Goal: Task Accomplishment & Management: Manage account settings

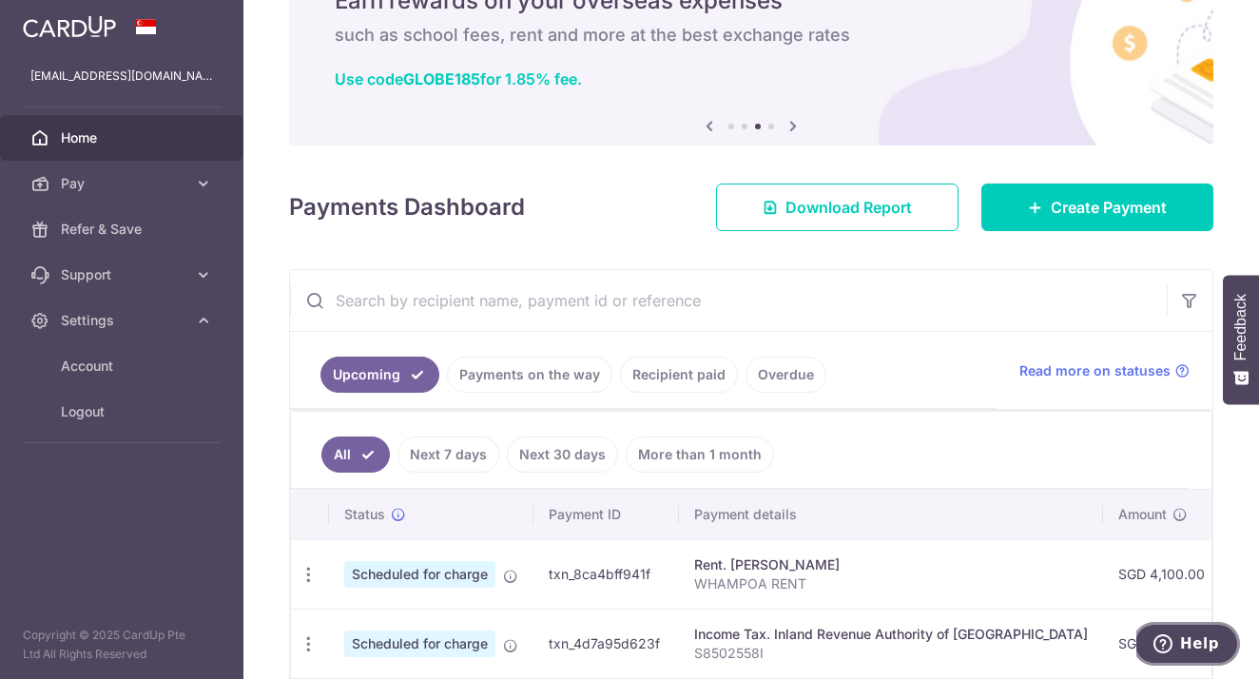
scroll to position [110, 0]
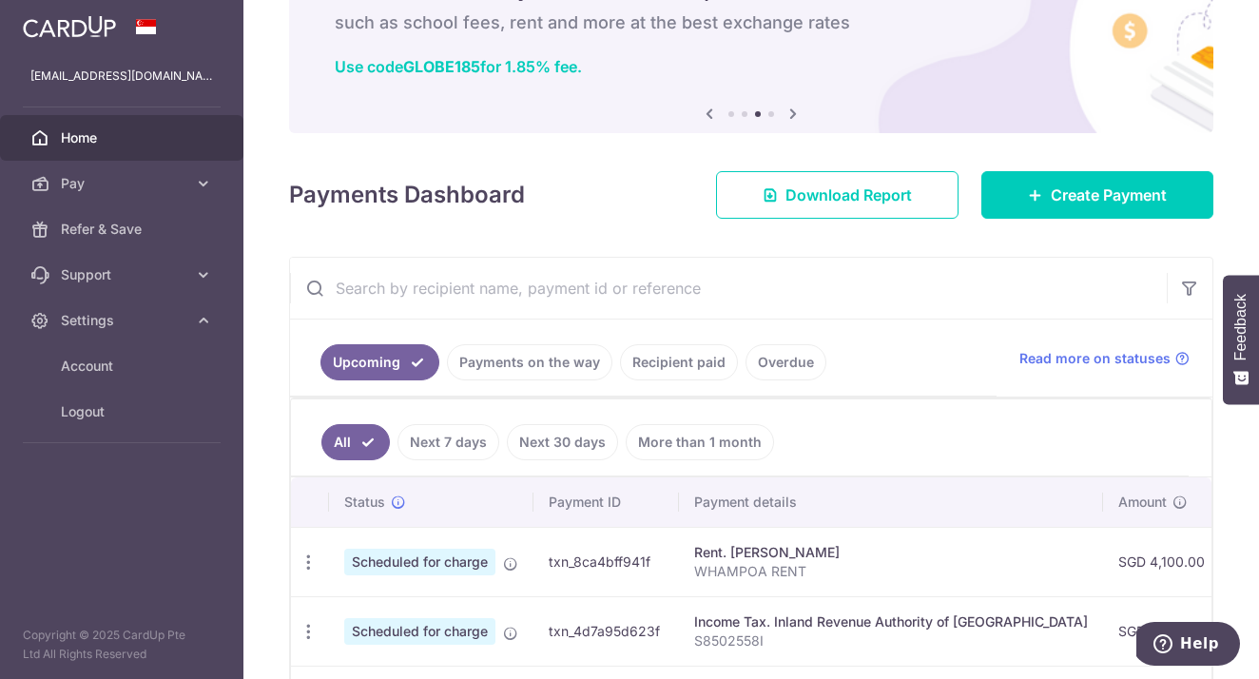
click at [470, 440] on link "Next 7 days" at bounding box center [448, 442] width 102 height 36
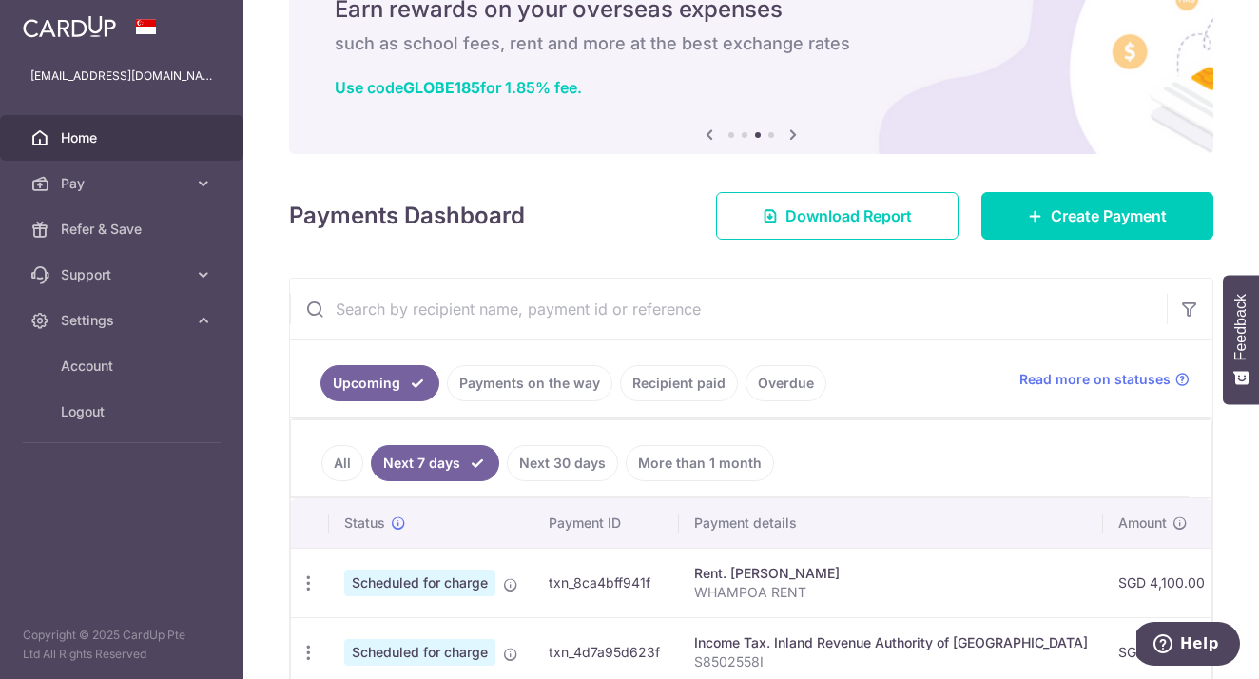
click at [558, 451] on link "Next 30 days" at bounding box center [562, 463] width 111 height 36
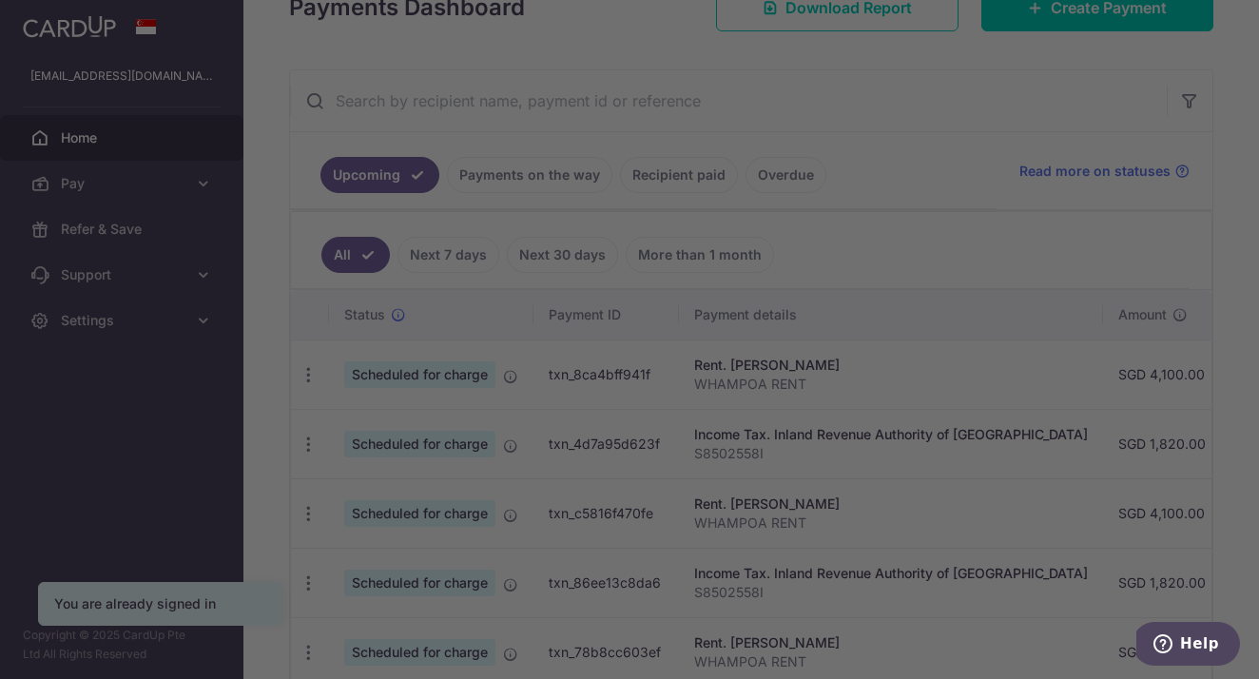
scroll to position [299, 0]
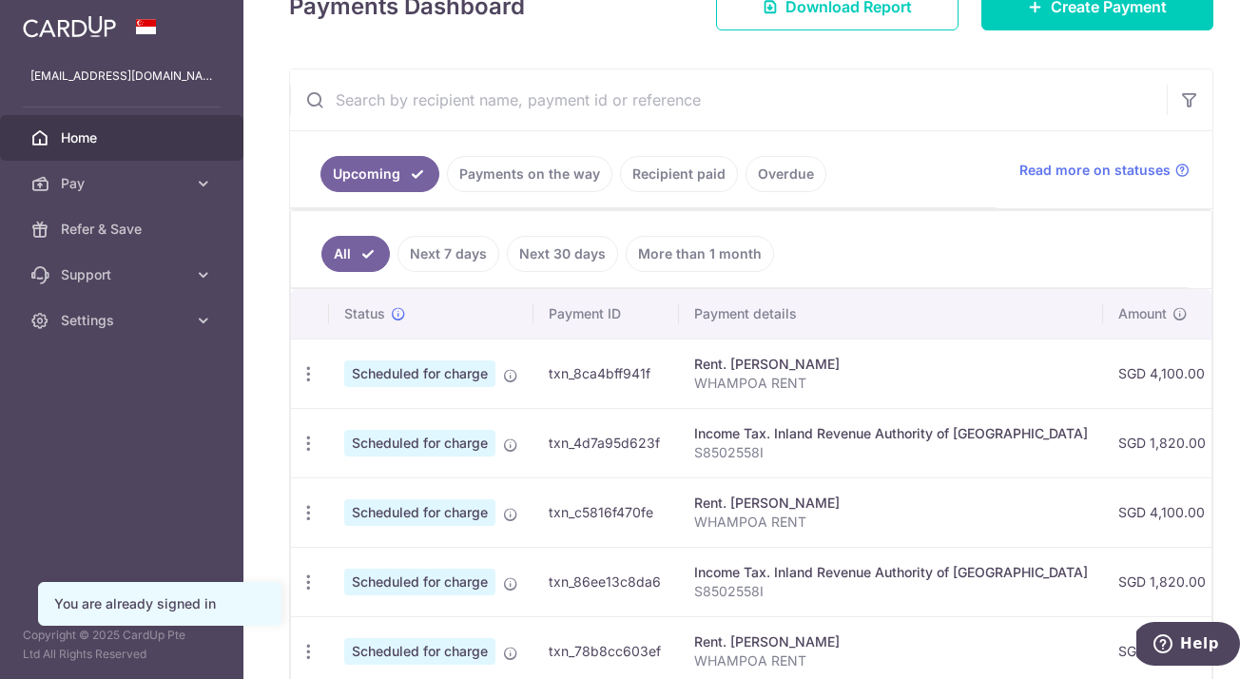
click at [746, 174] on link "Overdue" at bounding box center [786, 174] width 81 height 36
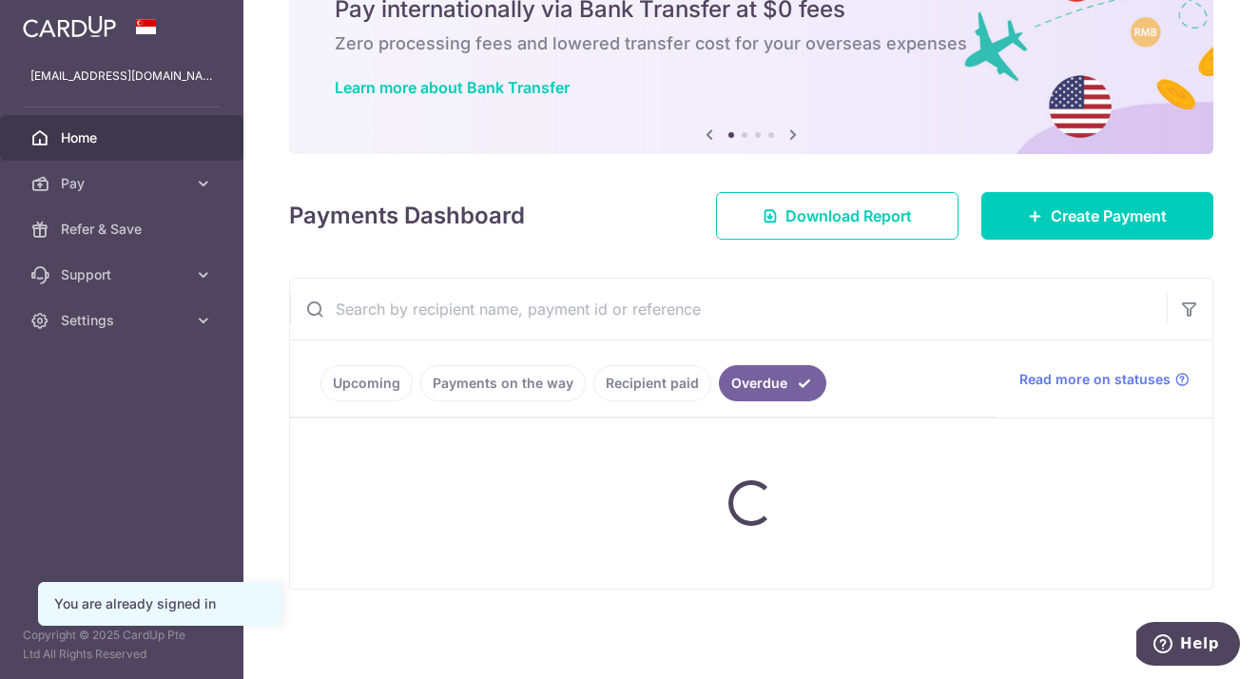
scroll to position [89, 0]
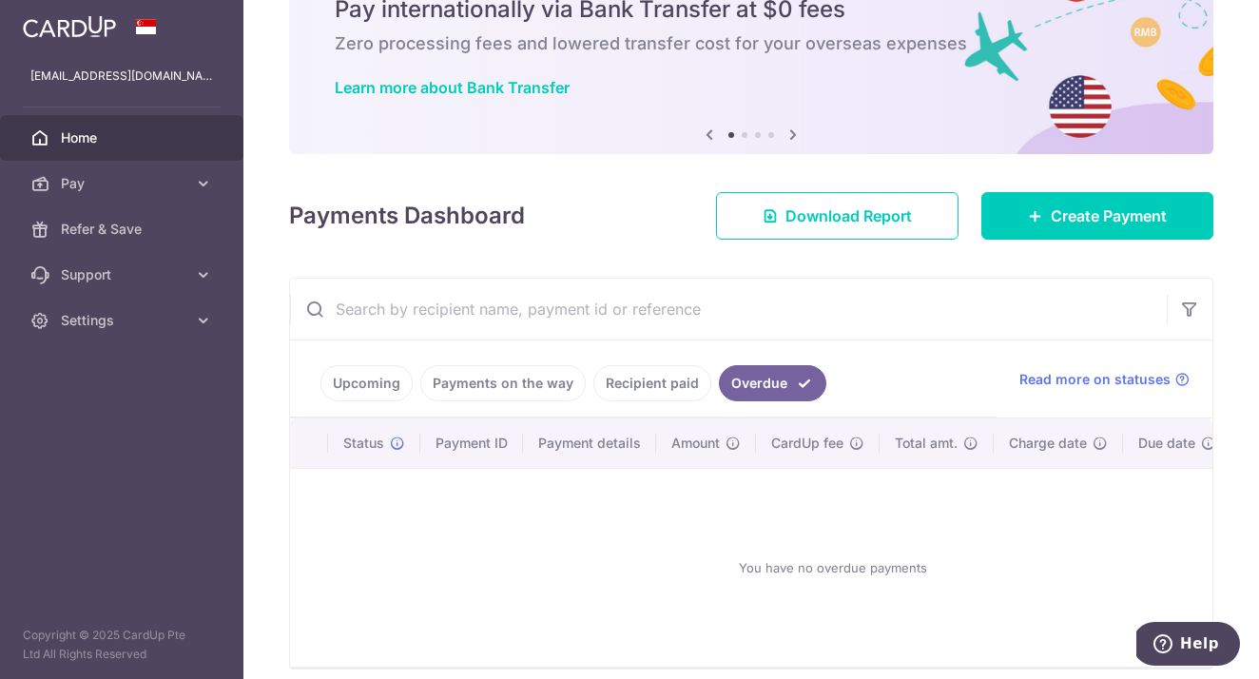
click at [560, 381] on link "Payments on the way" at bounding box center [502, 383] width 165 height 36
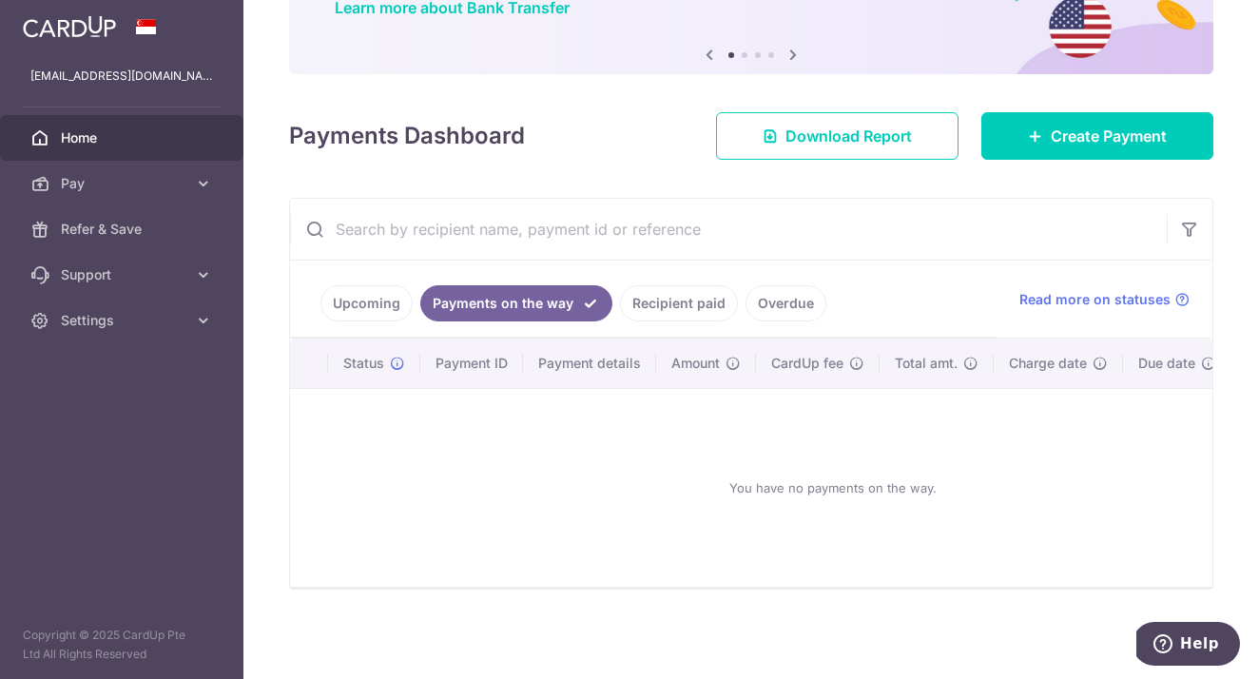
click at [375, 304] on link "Upcoming" at bounding box center [366, 303] width 92 height 36
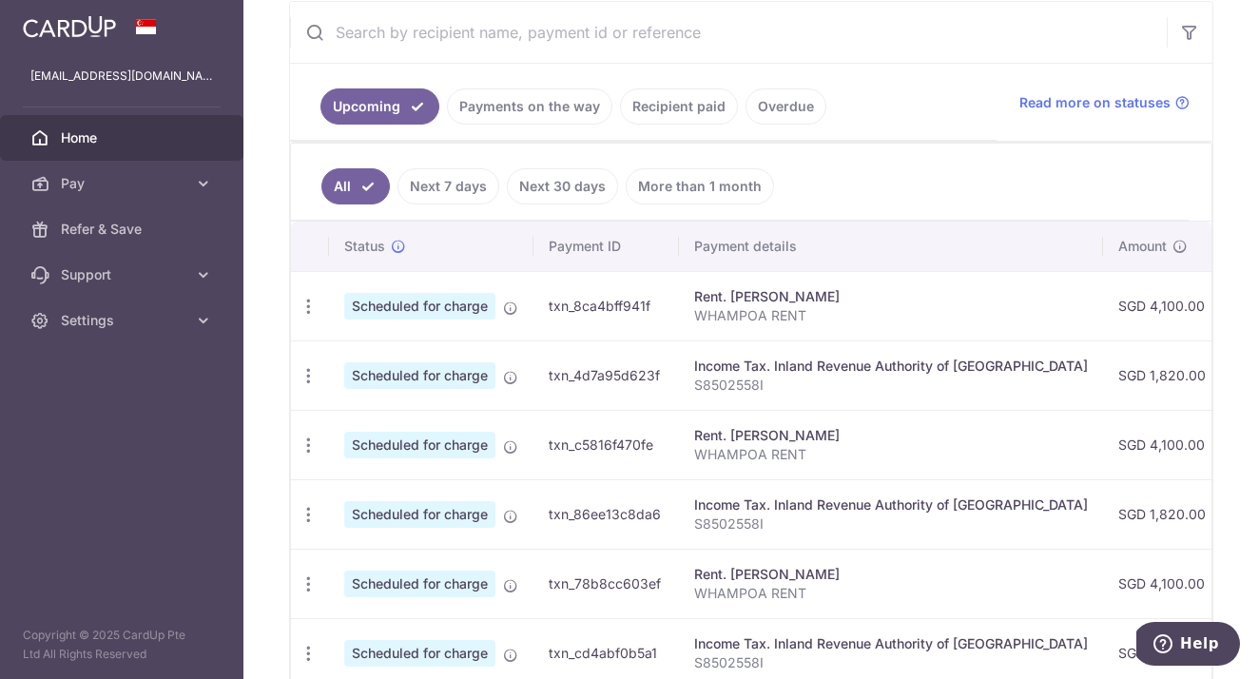
scroll to position [0, 0]
click at [304, 307] on icon "button" at bounding box center [309, 307] width 20 height 20
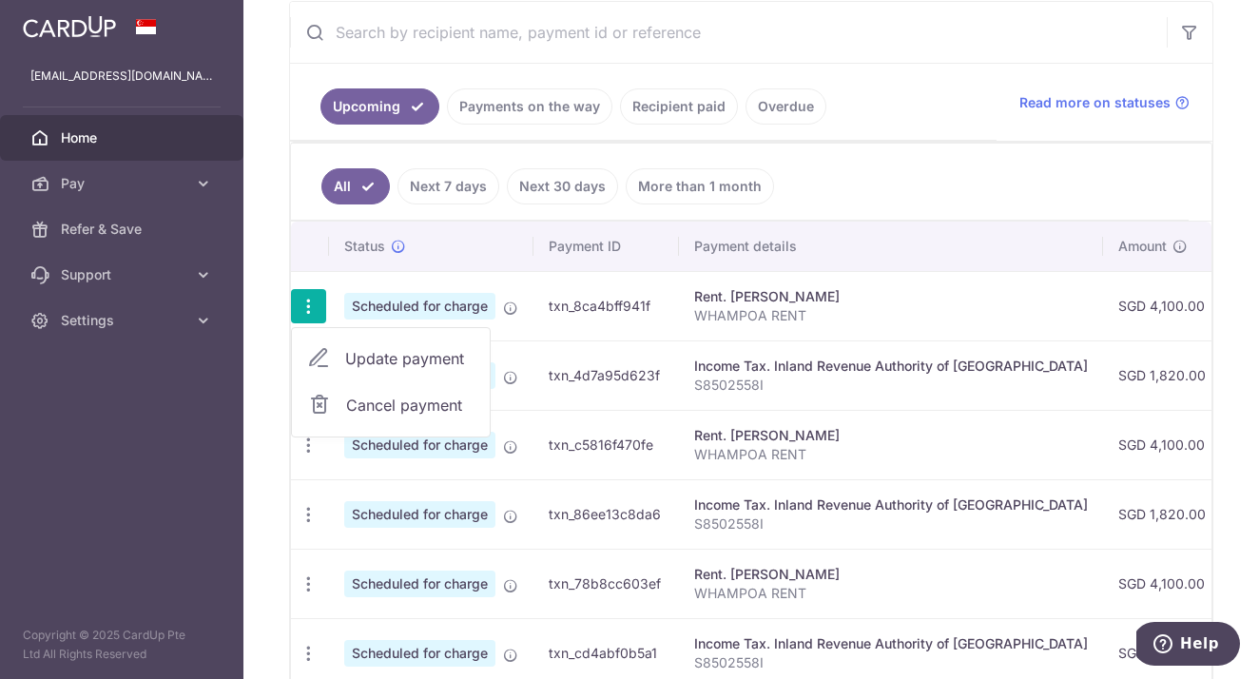
click at [382, 362] on span "Update payment" at bounding box center [409, 358] width 129 height 23
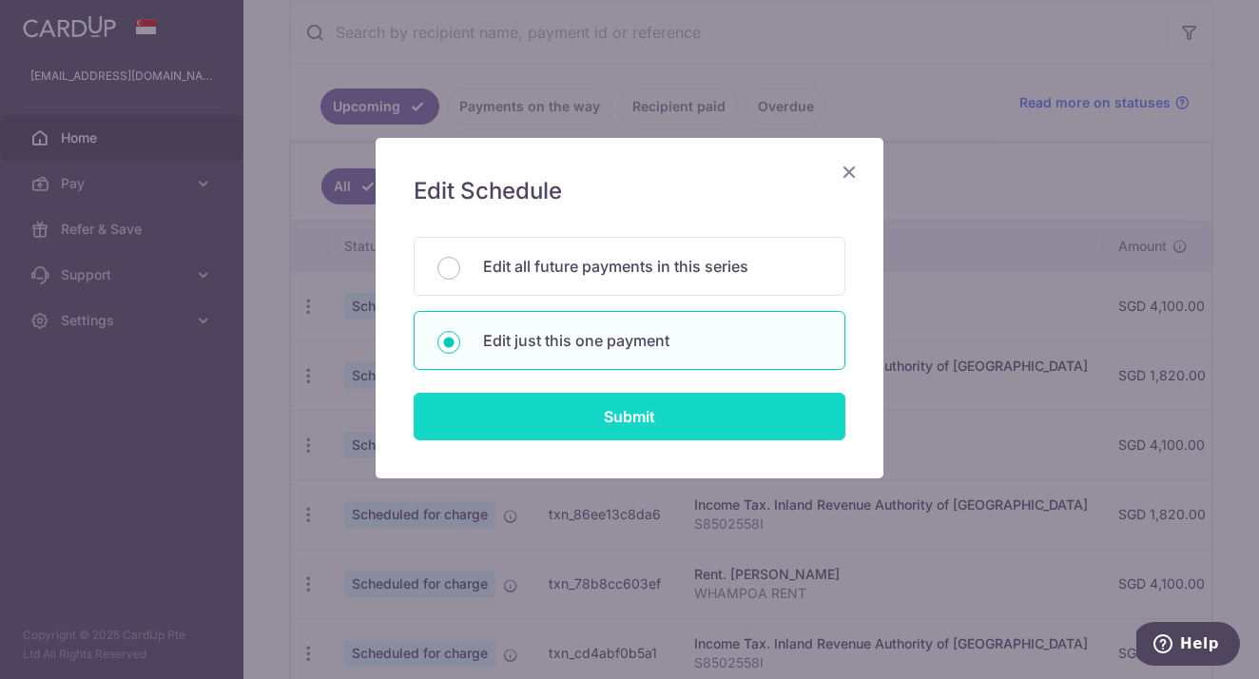
click at [438, 439] on input "Submit" at bounding box center [630, 417] width 432 height 48
radio input "true"
type input "4,100.00"
type input "07/10/2025"
type input "WHAMPOA RENT"
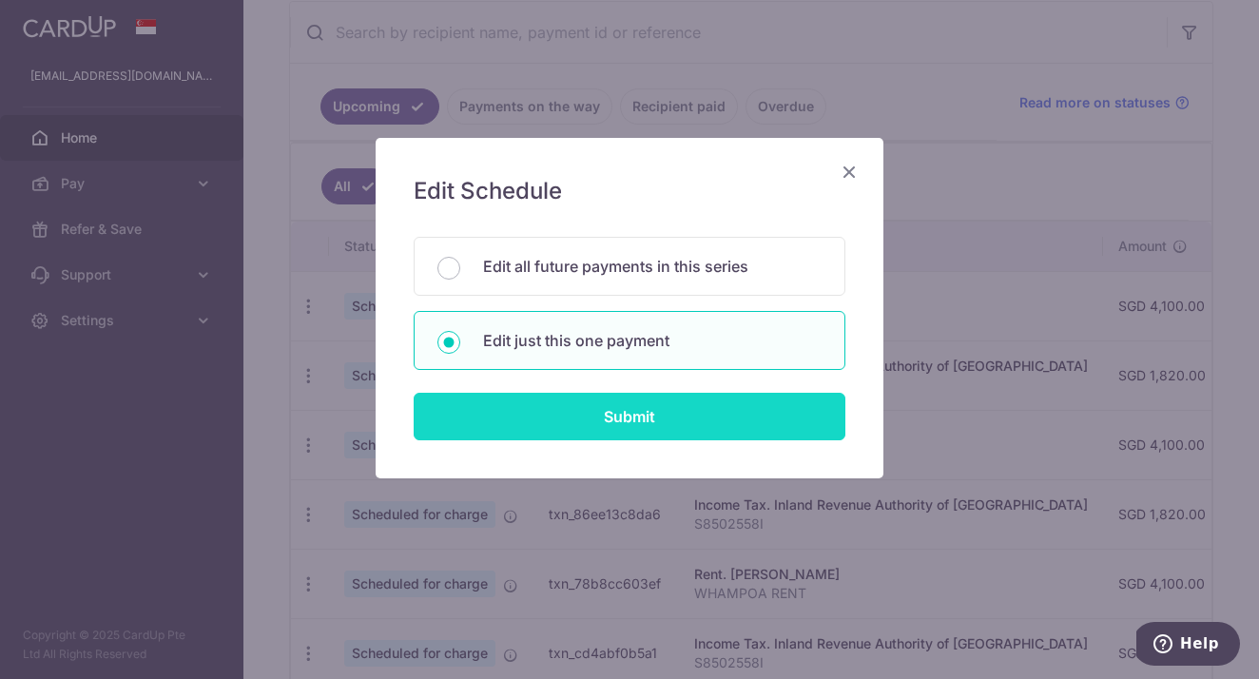
type input "SAVERENT179"
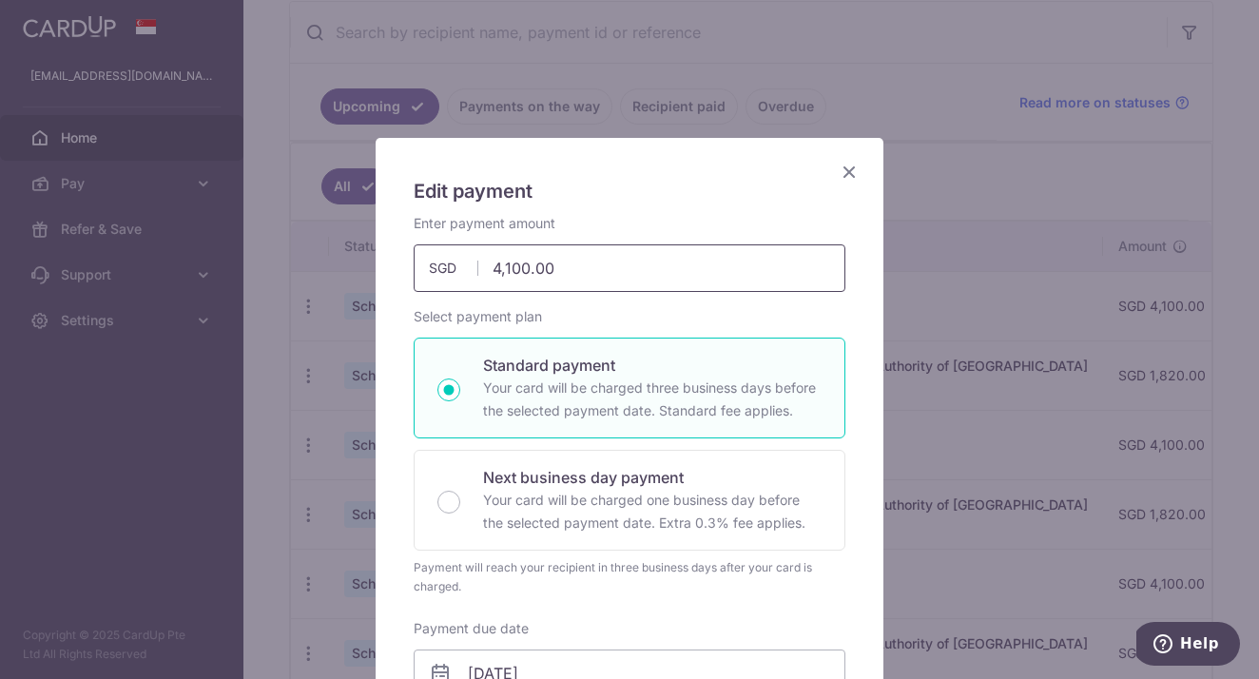
click at [593, 257] on input "4,100.00" at bounding box center [630, 268] width 432 height 48
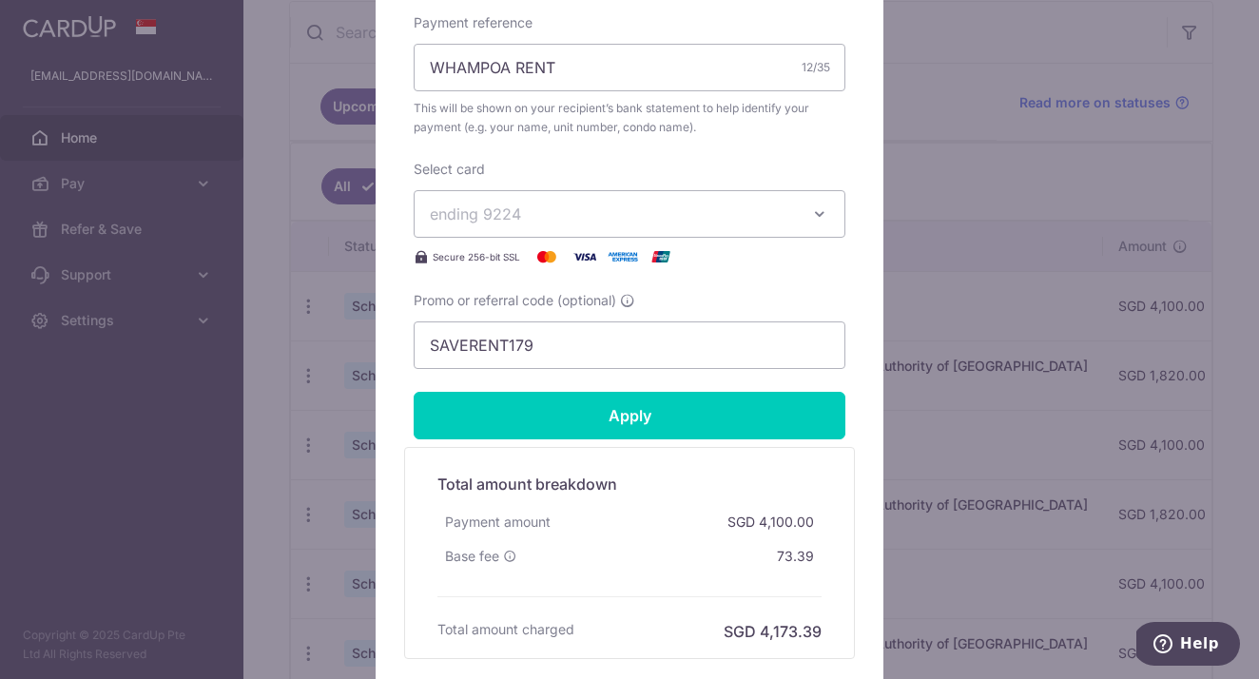
scroll to position [714, 0]
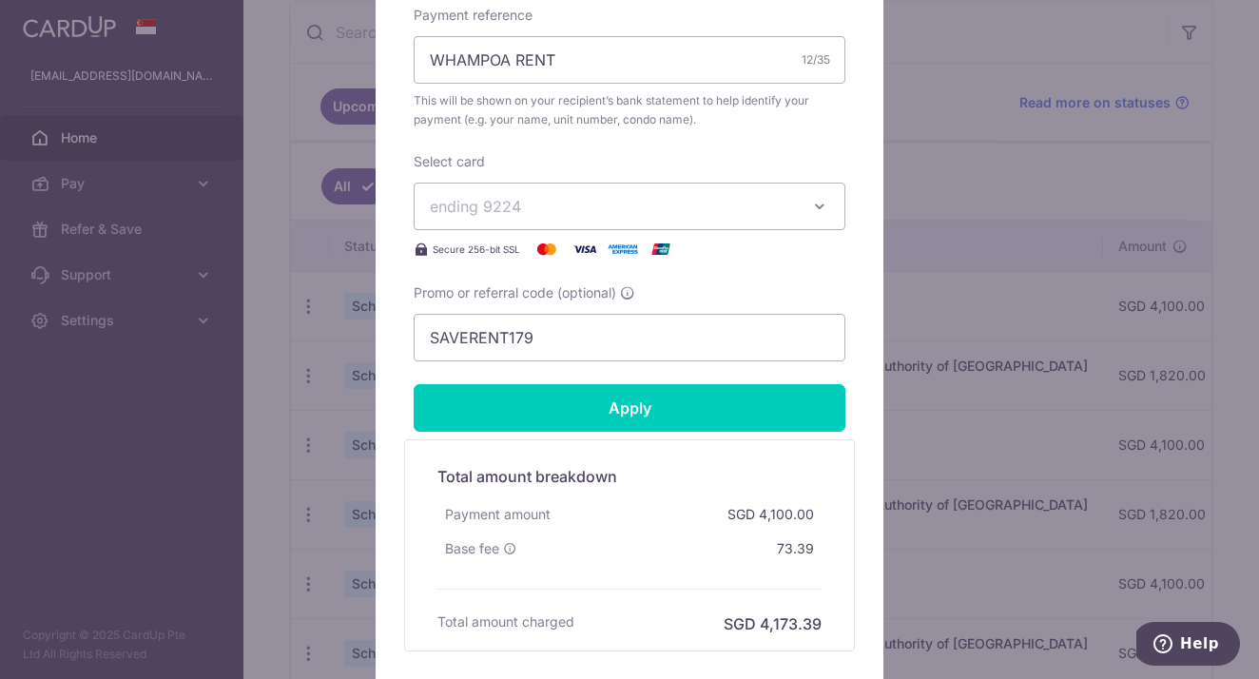
type input "2,460.00"
click at [680, 212] on span "ending 9224" at bounding box center [612, 206] width 365 height 23
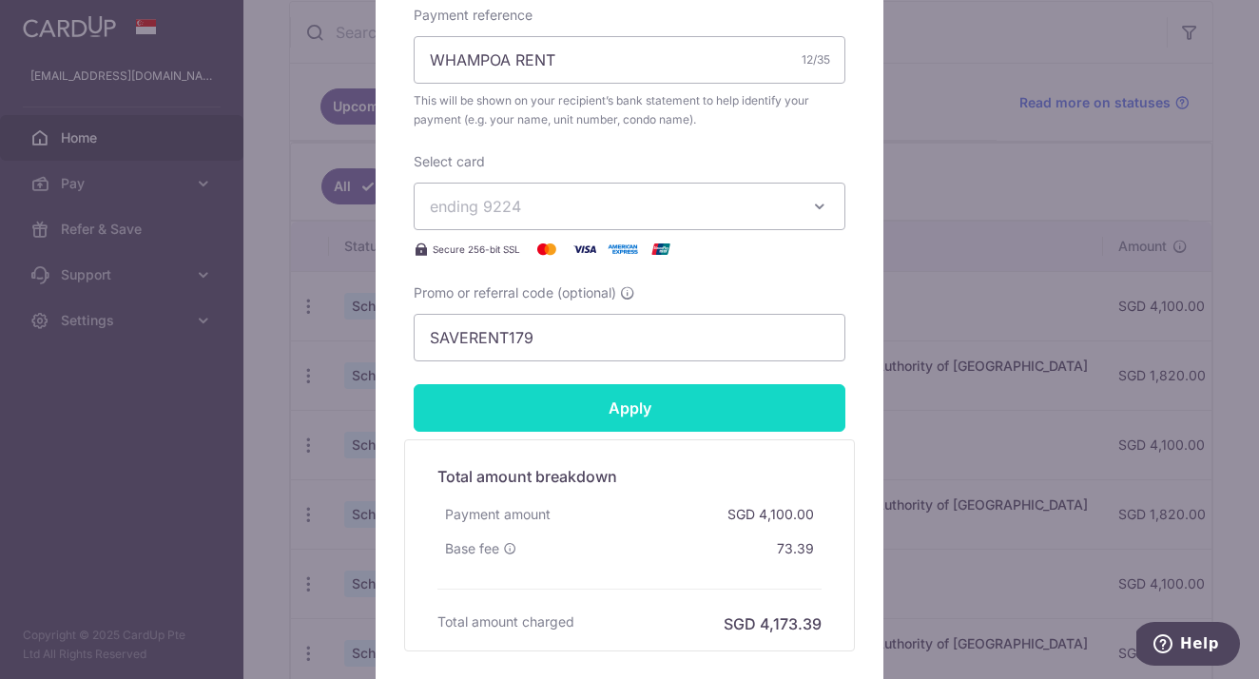
click at [601, 409] on input "Apply" at bounding box center [630, 408] width 432 height 48
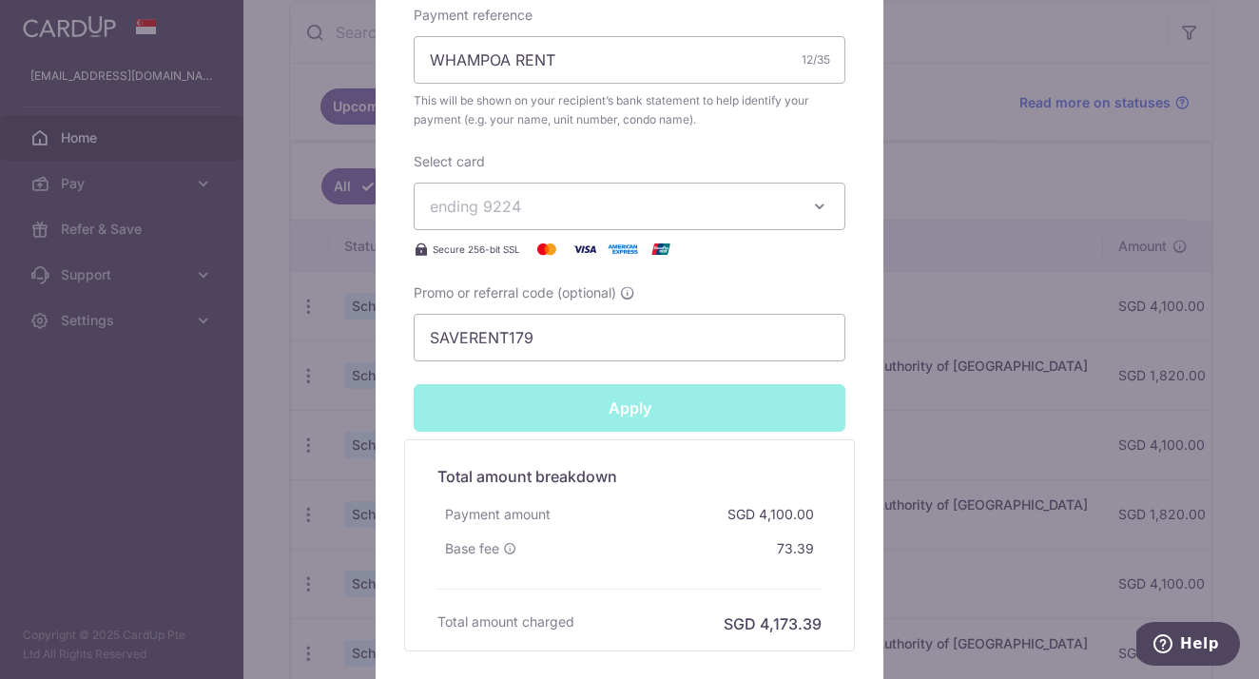
type input "Successfully Applied"
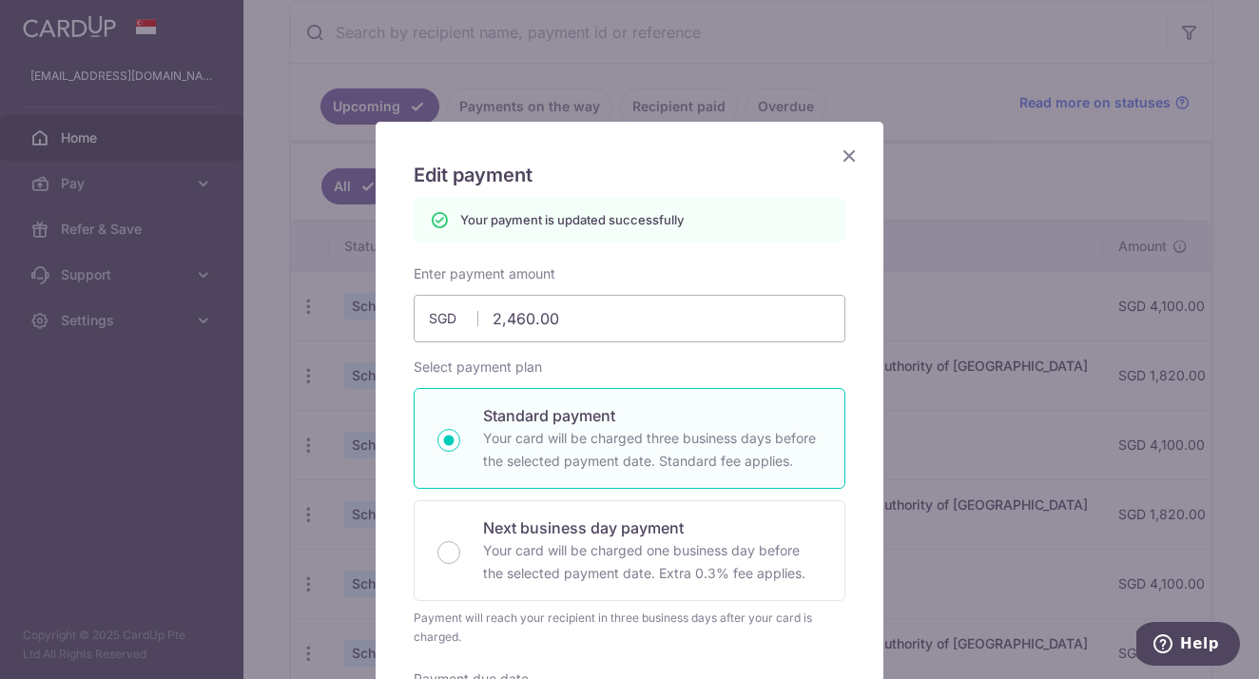
scroll to position [14, 0]
click at [761, 50] on div "Edit payment By clicking apply, you will make changes to all payments to HUBERT…" at bounding box center [629, 339] width 1259 height 679
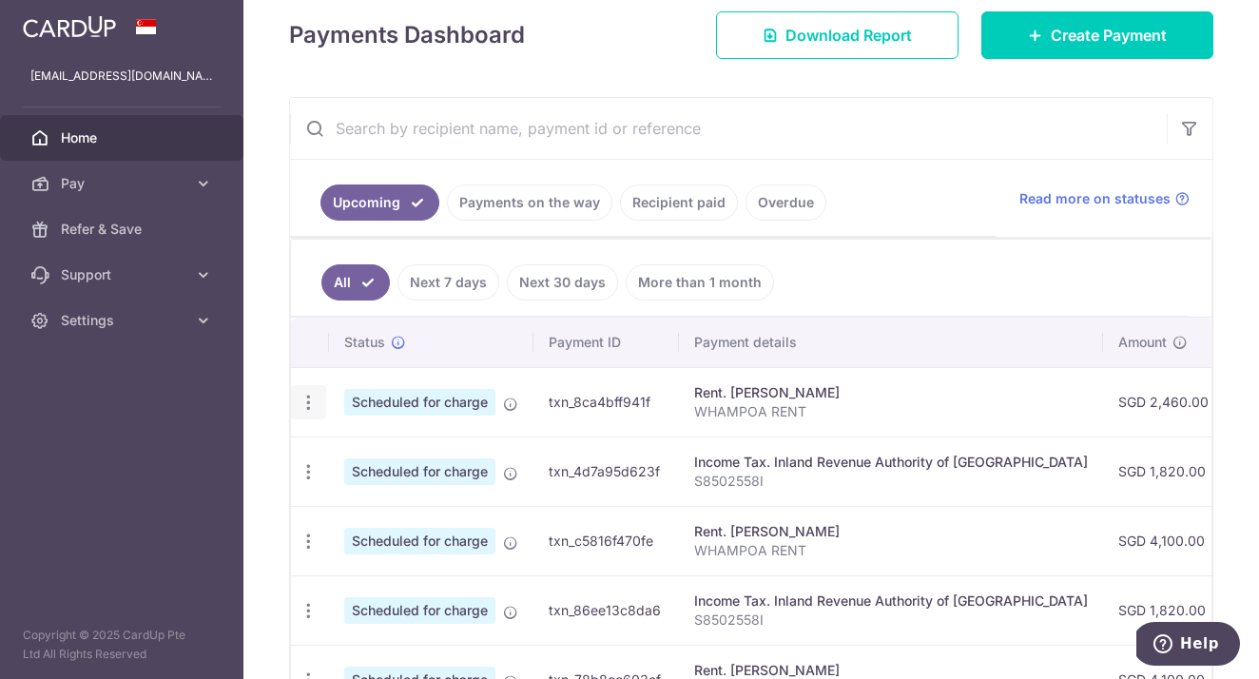
click at [313, 409] on icon "button" at bounding box center [309, 403] width 20 height 20
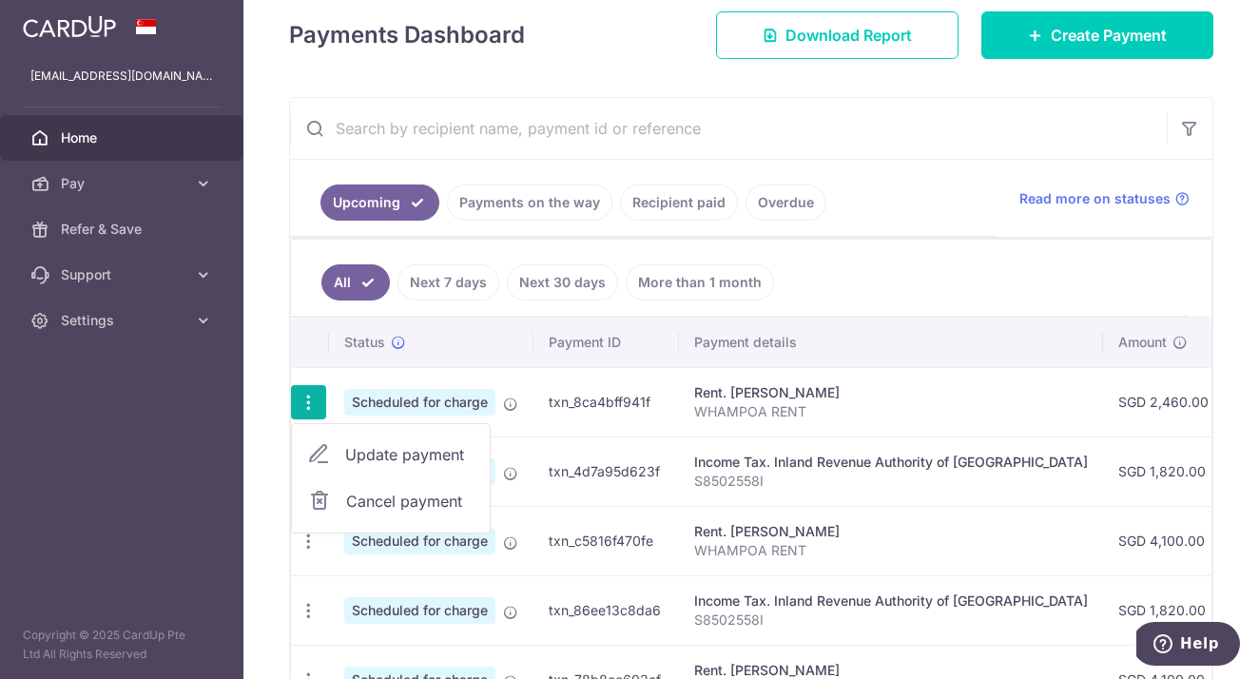
click at [350, 453] on span "Update payment" at bounding box center [409, 454] width 129 height 23
radio input "true"
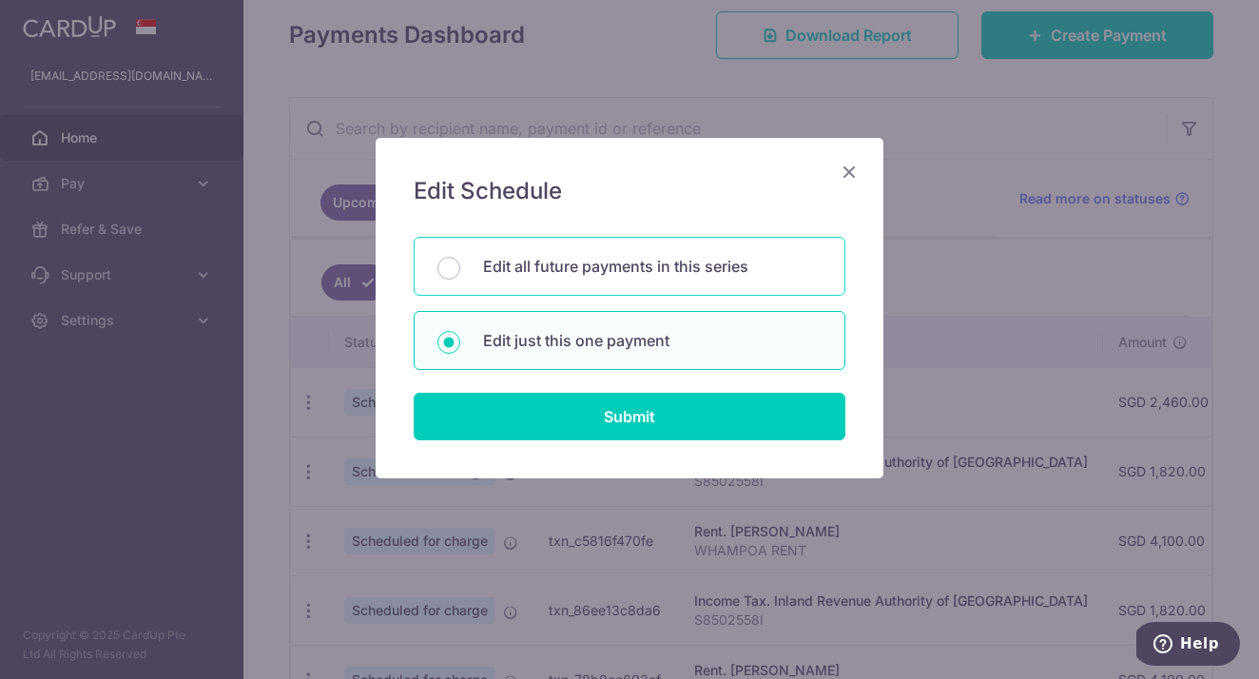
click at [460, 283] on div "Edit all future payments in this series" at bounding box center [630, 266] width 432 height 59
click at [652, 331] on p "Edit just this one payment" at bounding box center [652, 340] width 339 height 23
click at [460, 331] on input "Edit just this one payment" at bounding box center [448, 342] width 23 height 23
radio input "false"
radio input "true"
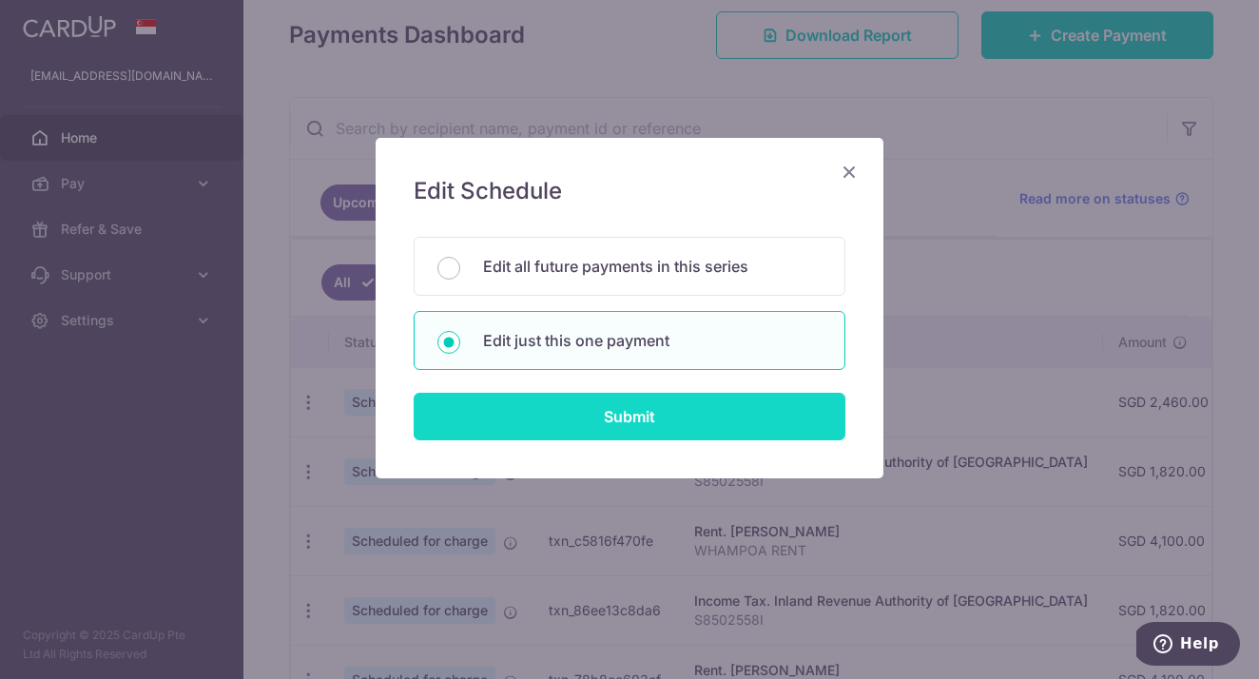
click at [643, 434] on input "Submit" at bounding box center [630, 417] width 432 height 48
radio input "true"
type input "2,460.00"
type input "[DATE]"
type input "WHAMPOA RENT"
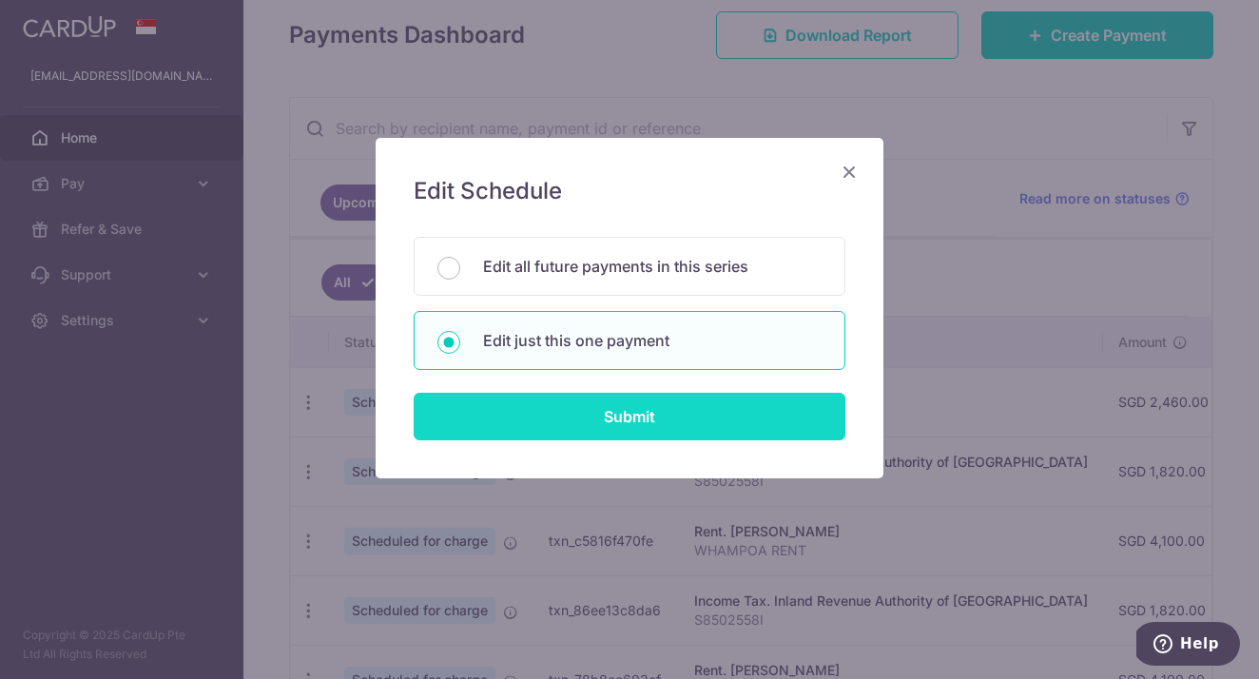
type input "SAVERENT179"
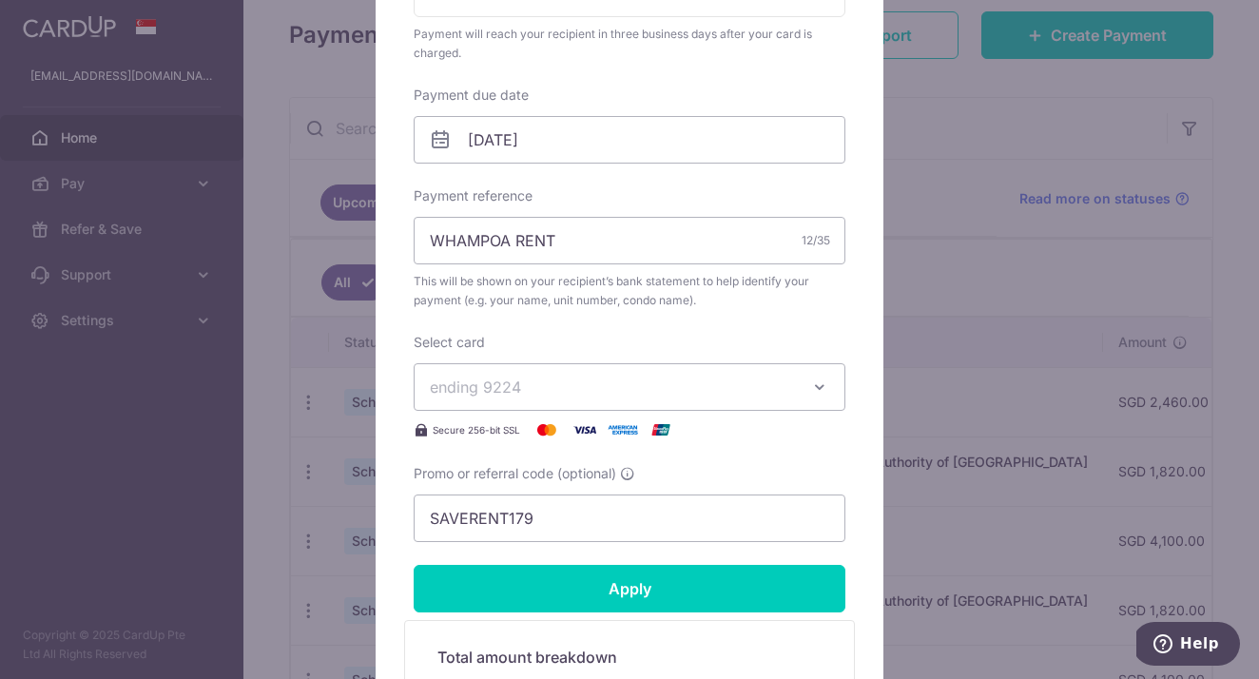
scroll to position [536, 0]
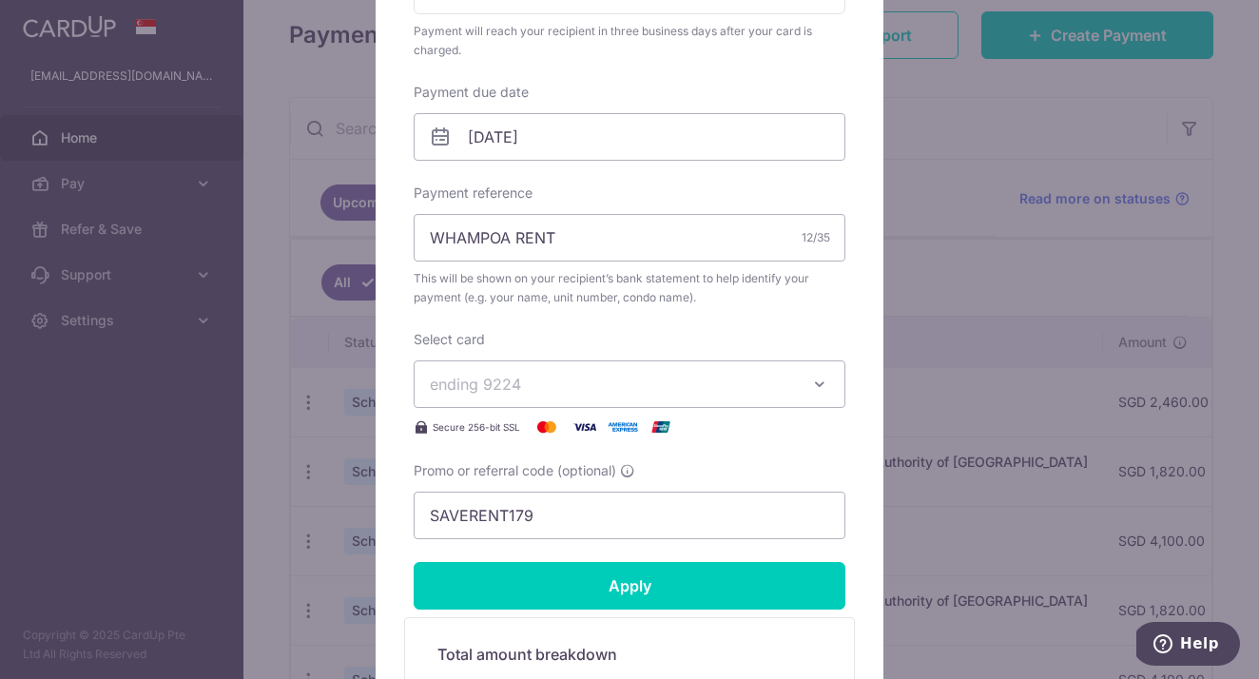
click at [643, 393] on span "ending 9224" at bounding box center [612, 384] width 365 height 23
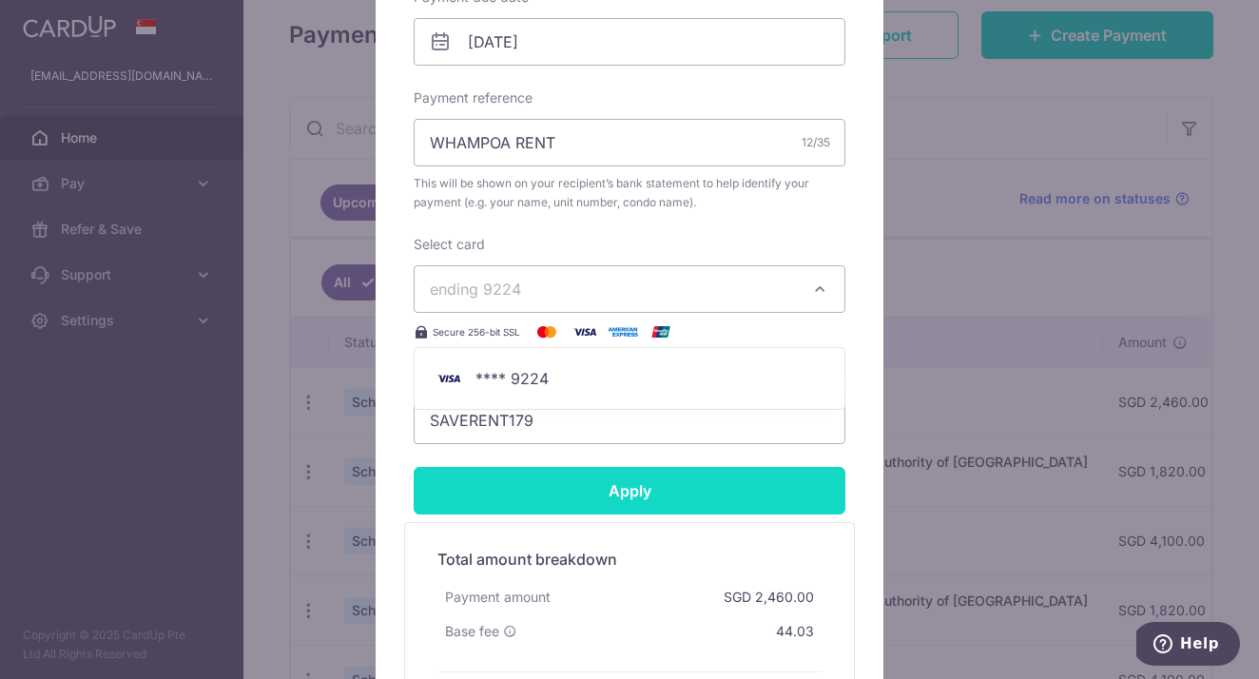
scroll to position [630, 0]
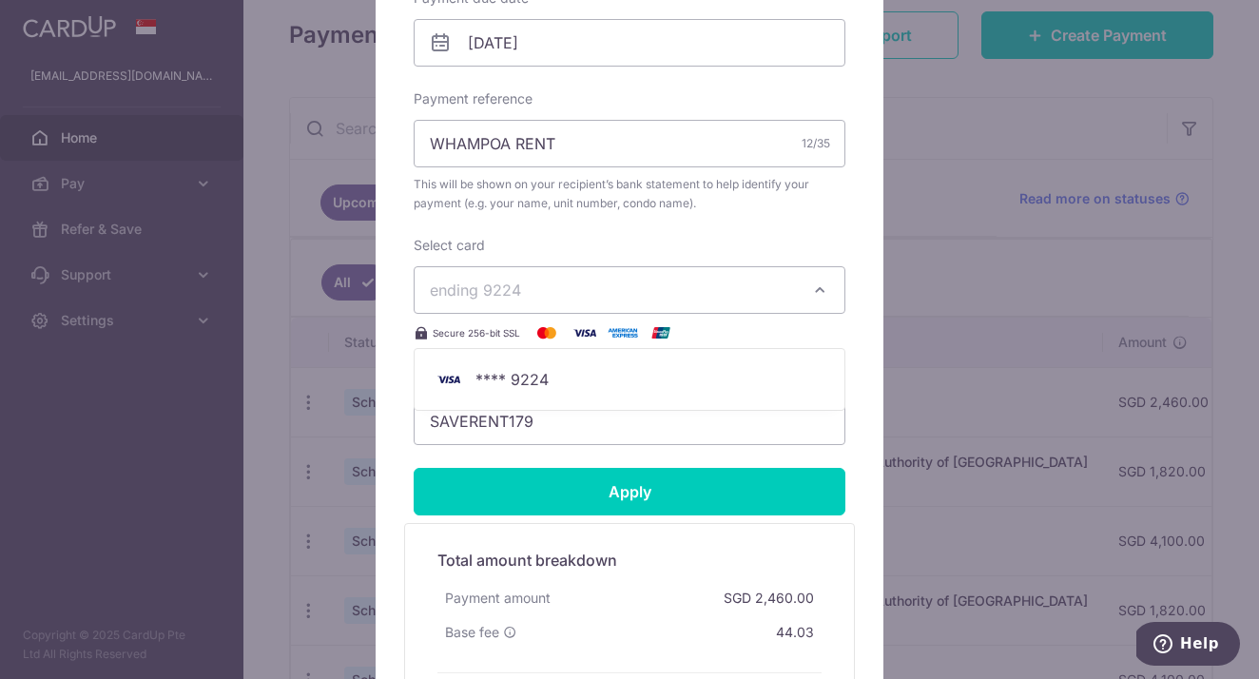
click at [769, 268] on button "ending 9224" at bounding box center [630, 290] width 432 height 48
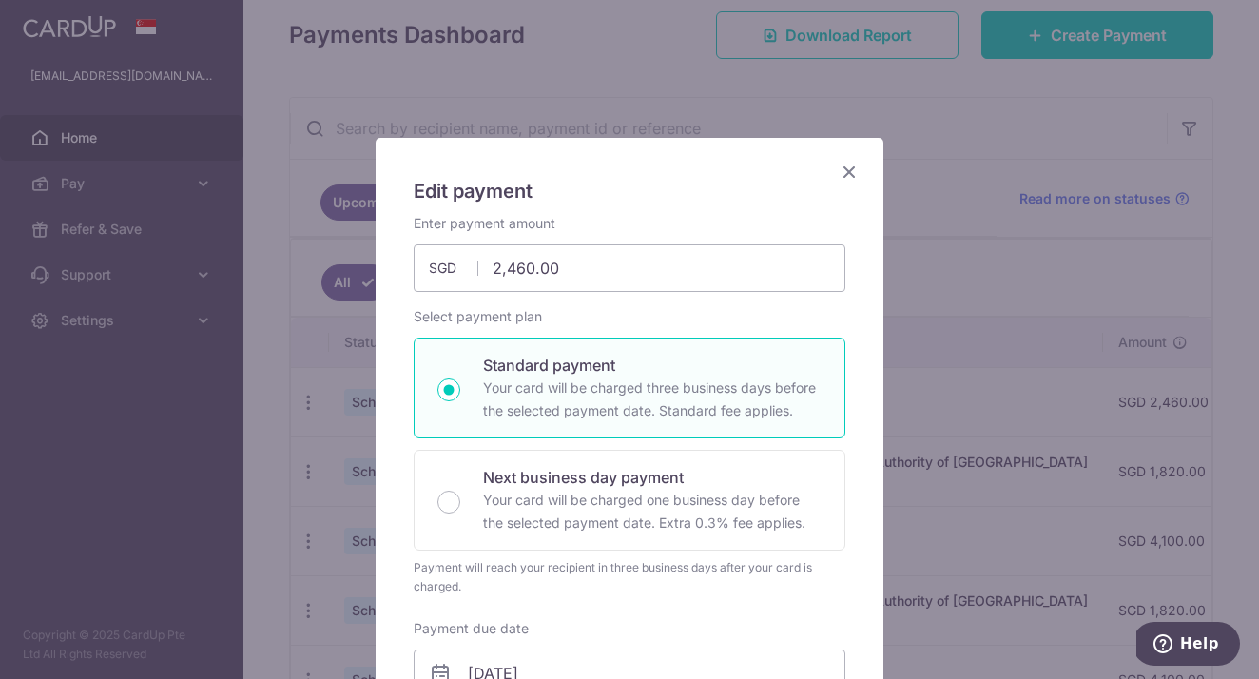
scroll to position [0, 0]
click at [851, 168] on icon "Close" at bounding box center [849, 172] width 23 height 24
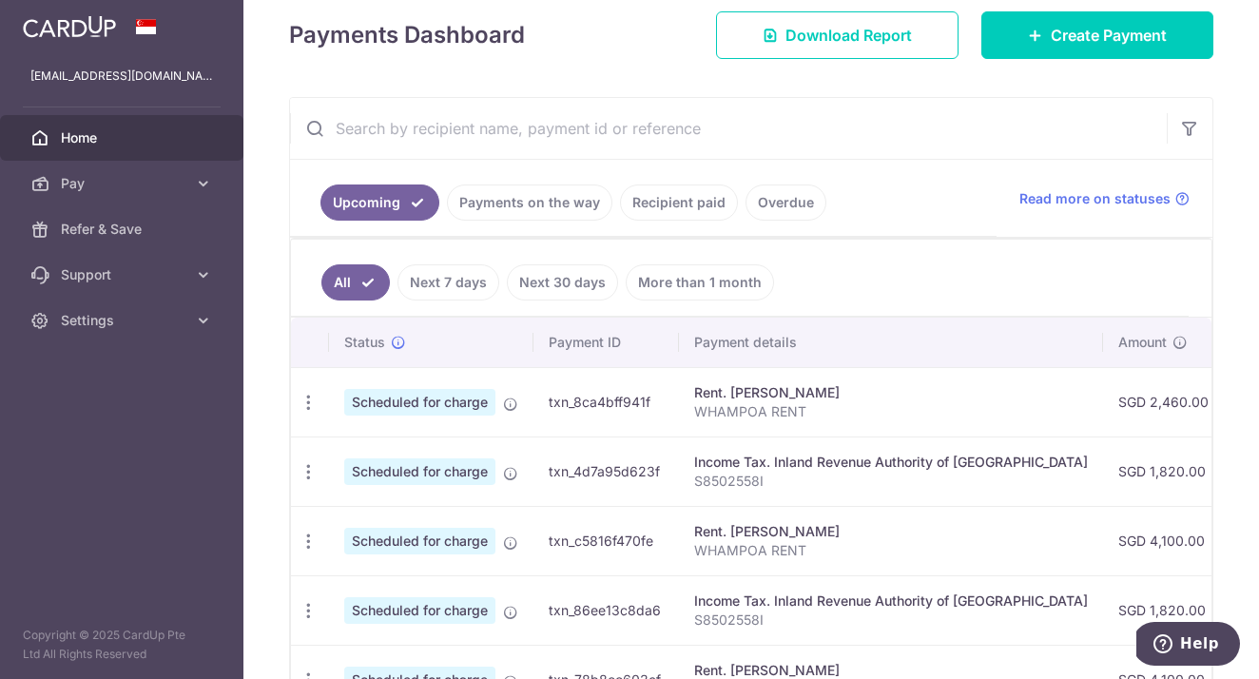
click at [851, 165] on ul "Upcoming Payments on the way Recipient paid Overdue" at bounding box center [643, 198] width 707 height 77
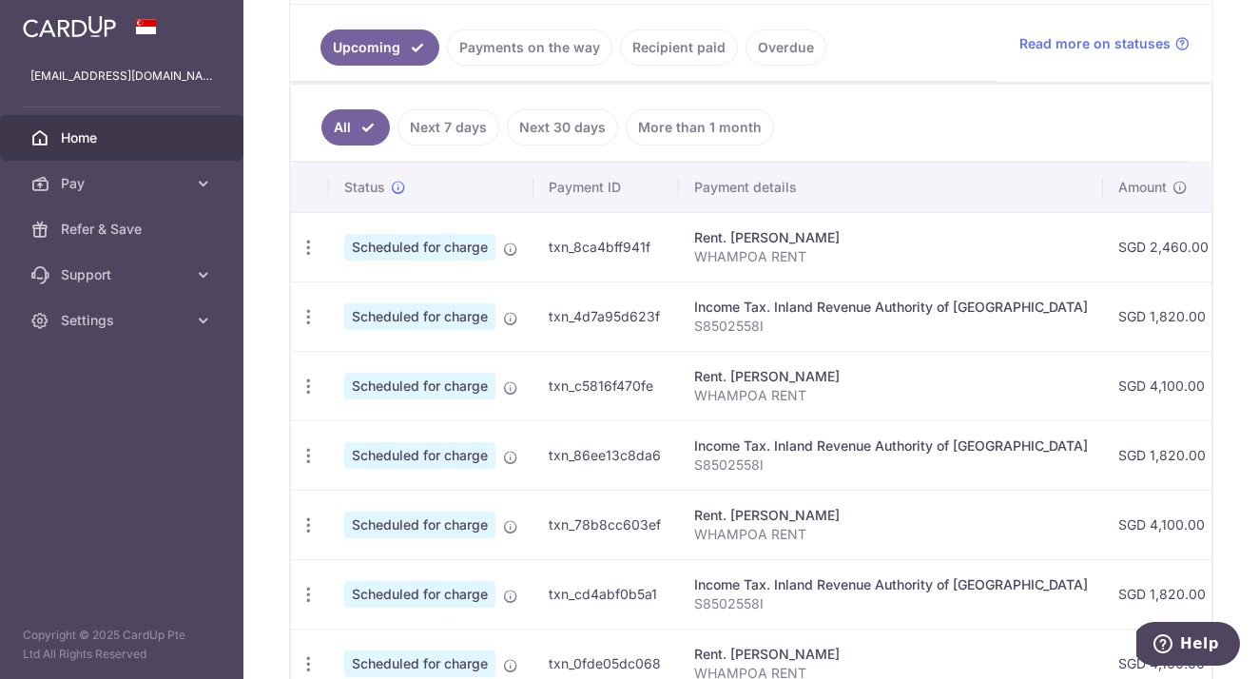
scroll to position [426, 0]
click at [168, 141] on span "Home" at bounding box center [124, 137] width 126 height 19
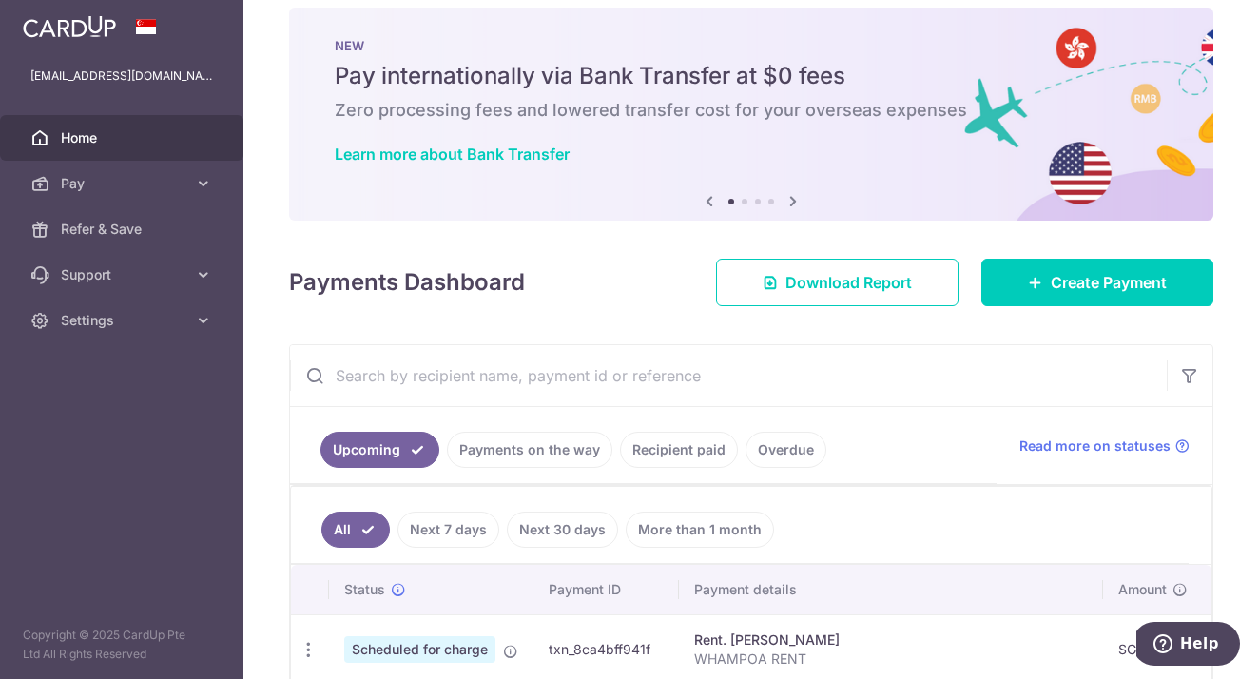
scroll to position [5, 0]
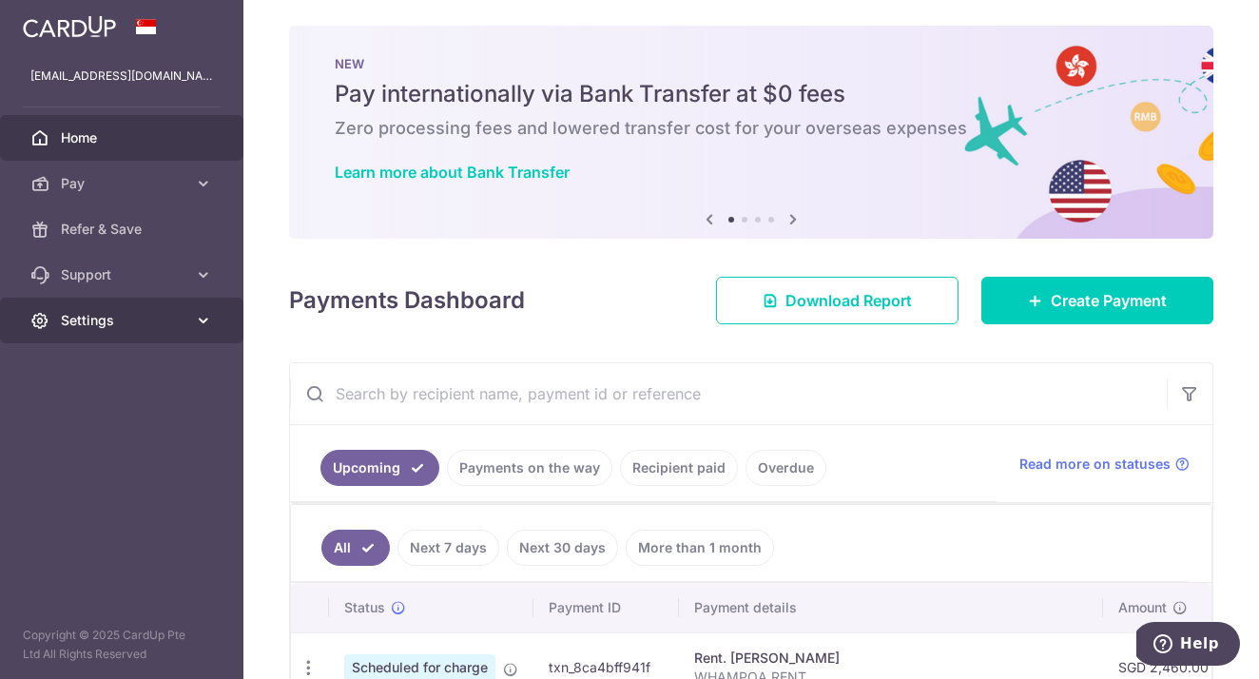
click at [190, 310] on link "Settings" at bounding box center [121, 321] width 243 height 46
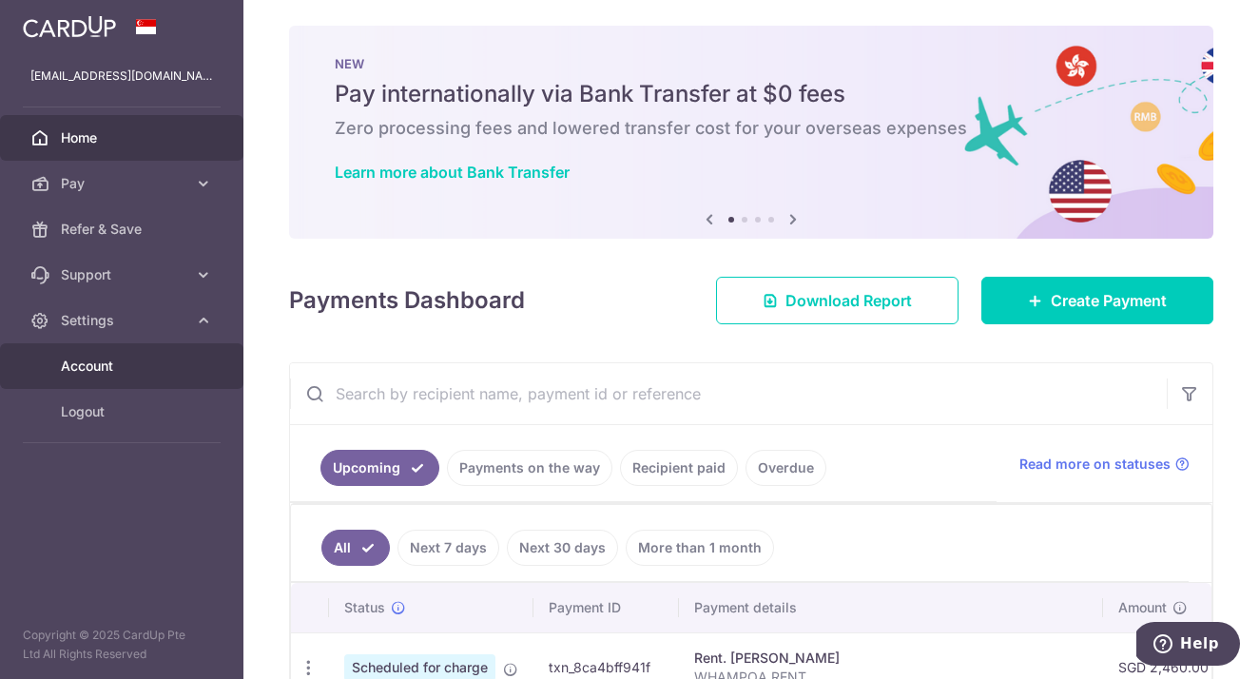
click at [185, 354] on link "Account" at bounding box center [121, 366] width 243 height 46
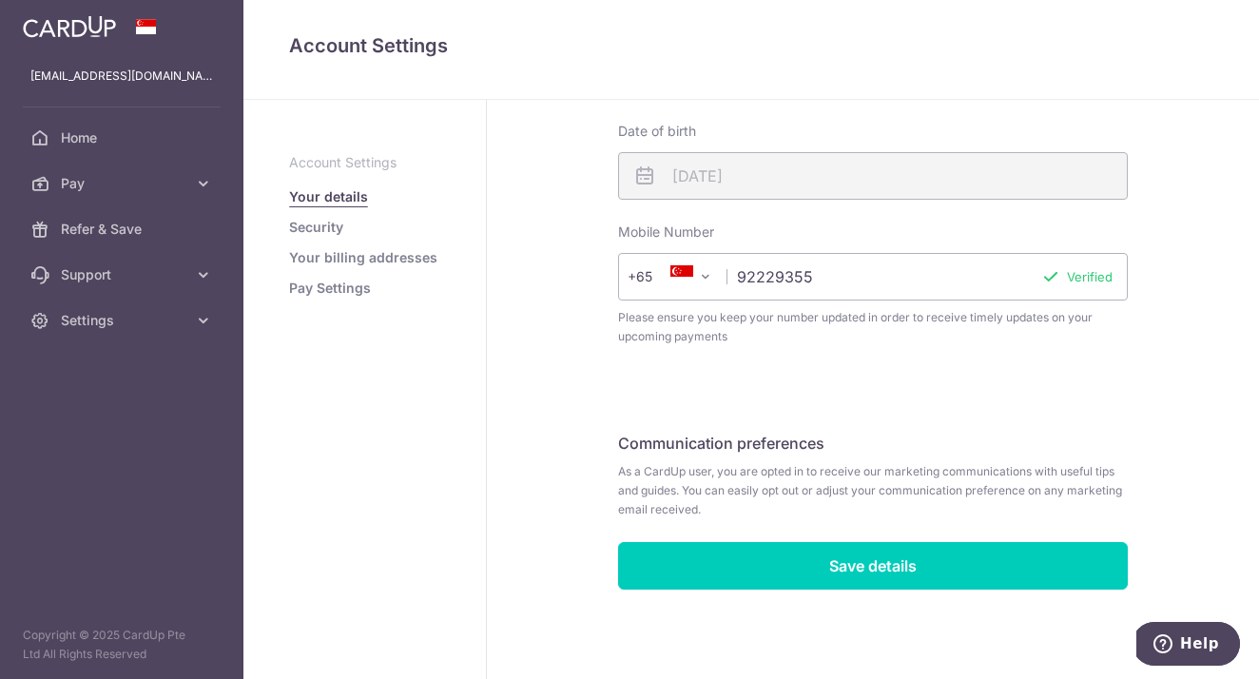
scroll to position [619, 0]
click at [318, 226] on link "Security" at bounding box center [316, 227] width 54 height 19
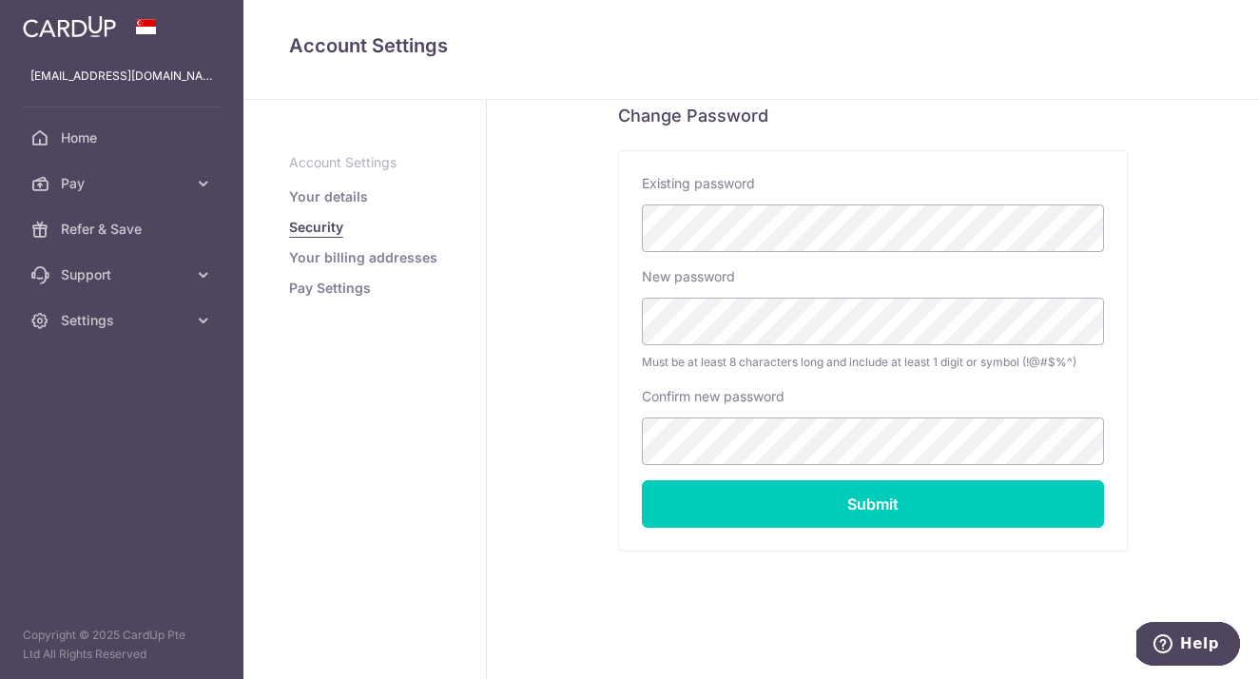
scroll to position [395, 0]
click at [412, 258] on link "Your billing addresses" at bounding box center [363, 257] width 148 height 19
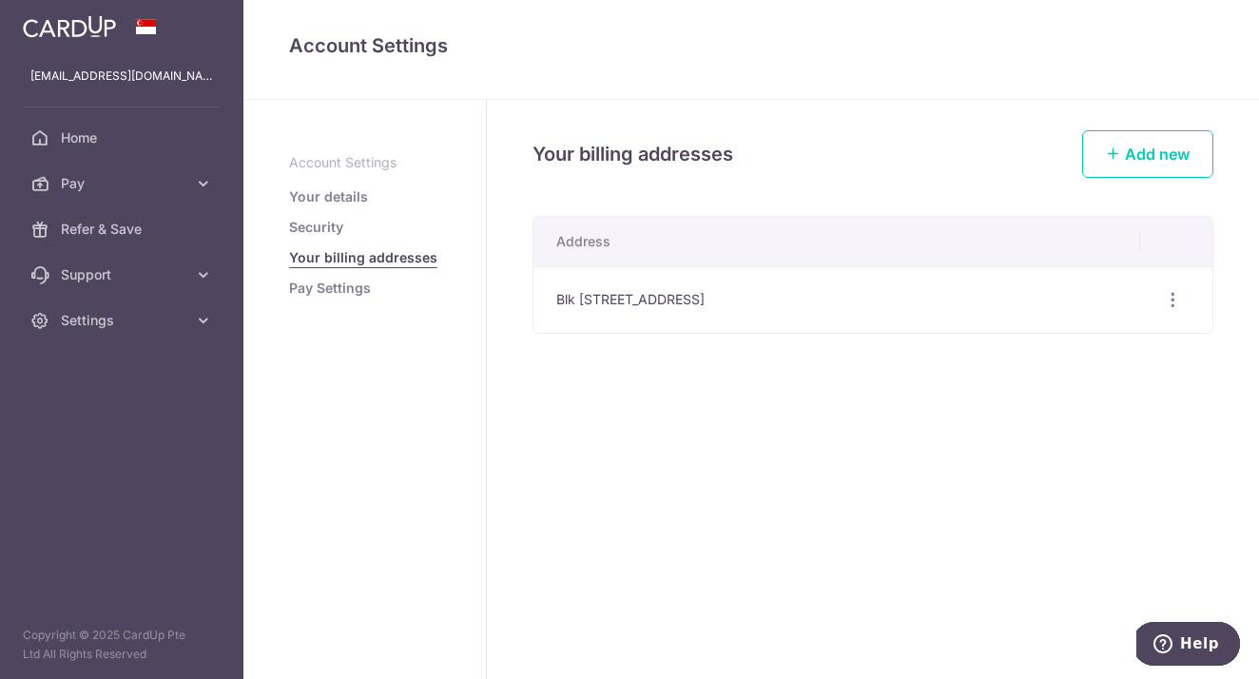
click at [339, 290] on link "Pay Settings" at bounding box center [330, 288] width 82 height 19
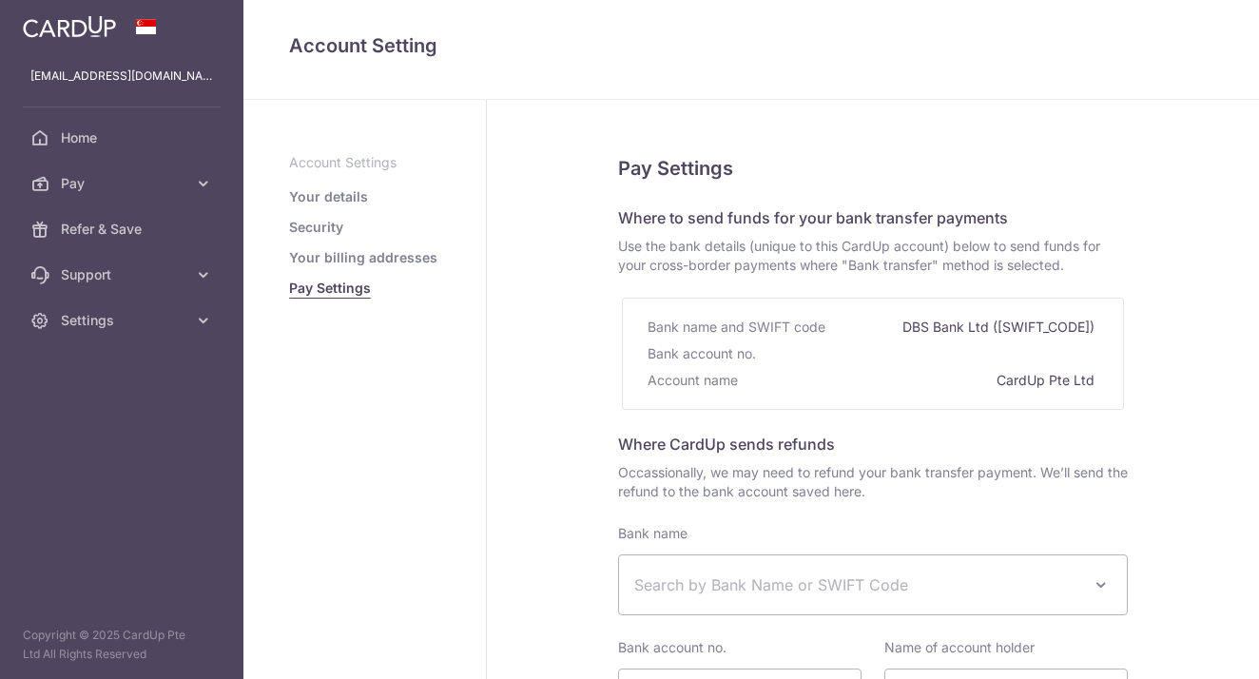
select select
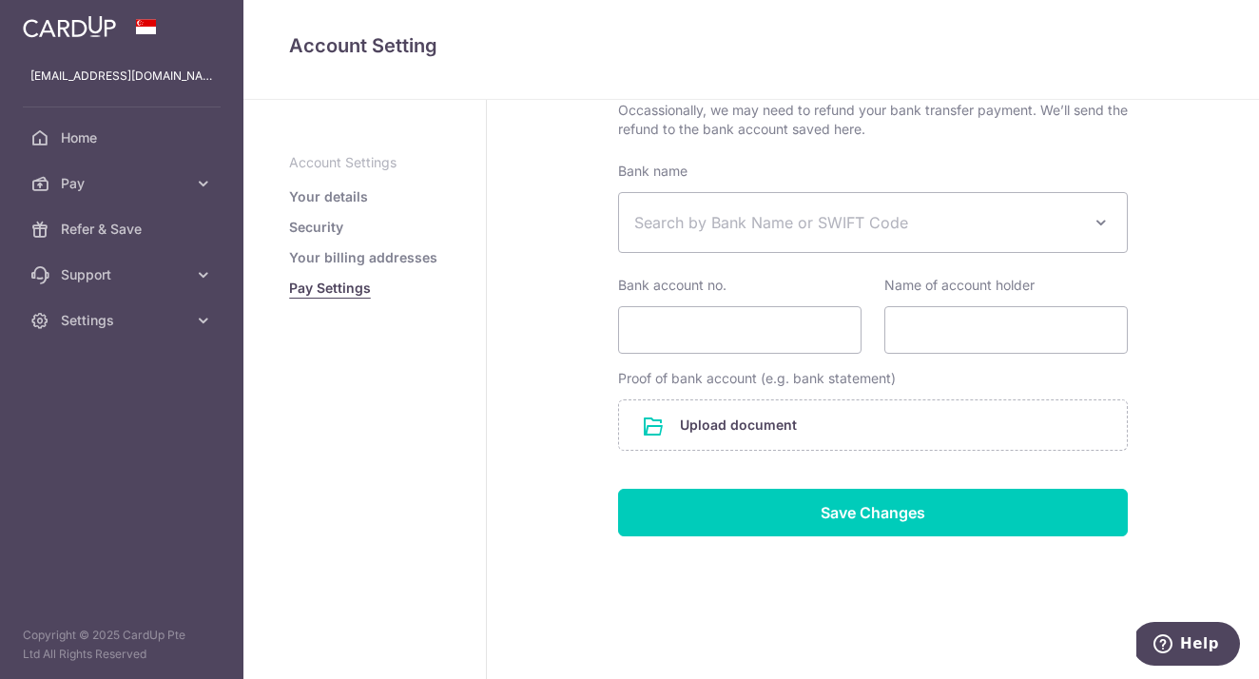
scroll to position [362, 0]
click at [115, 128] on span "Home" at bounding box center [124, 137] width 126 height 19
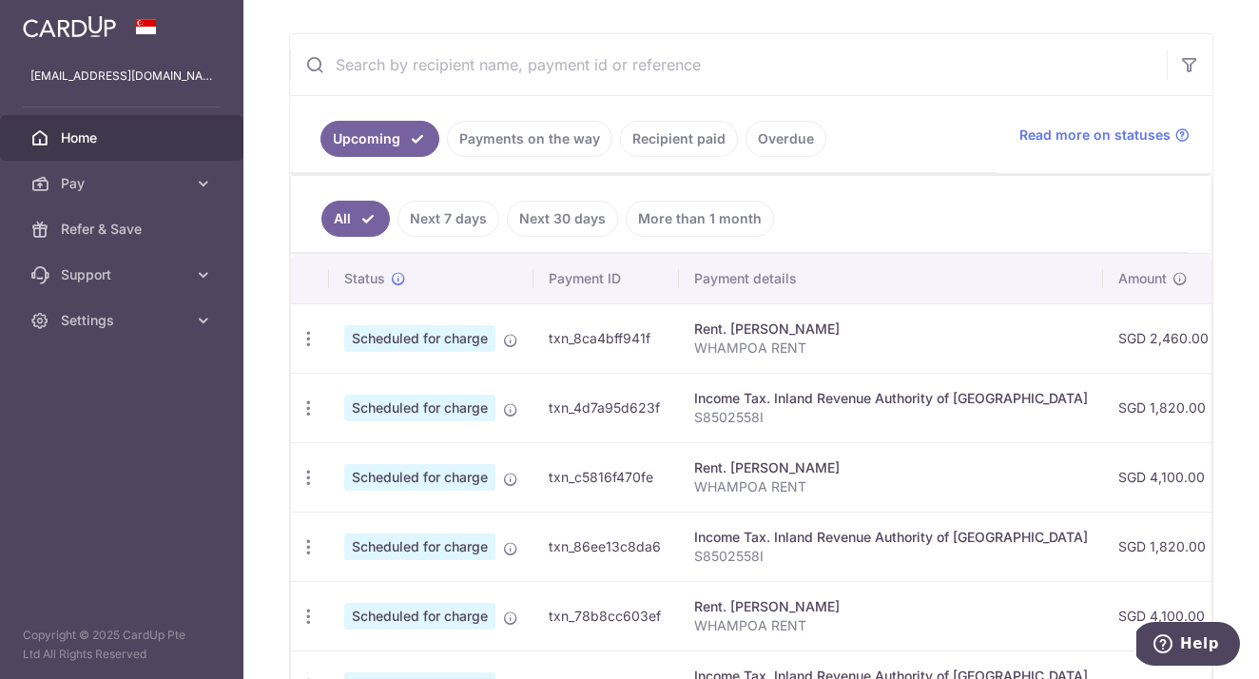
scroll to position [344, 0]
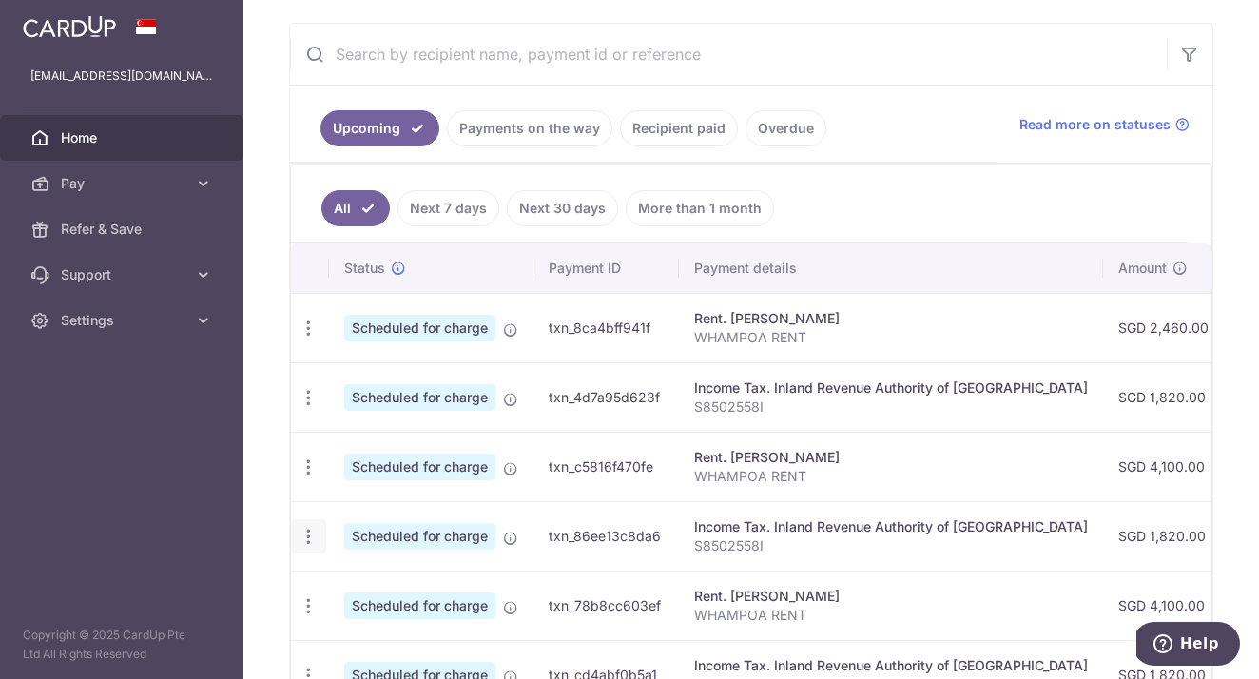
click at [305, 535] on icon "button" at bounding box center [309, 537] width 20 height 20
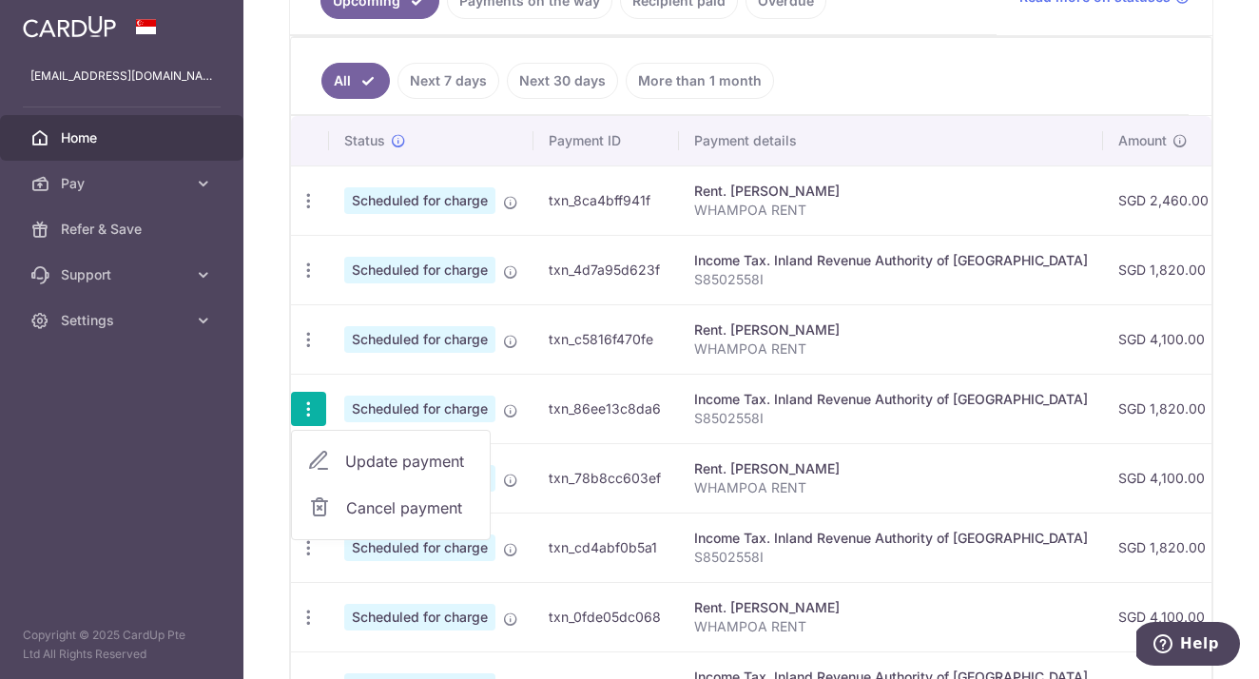
scroll to position [481, 0]
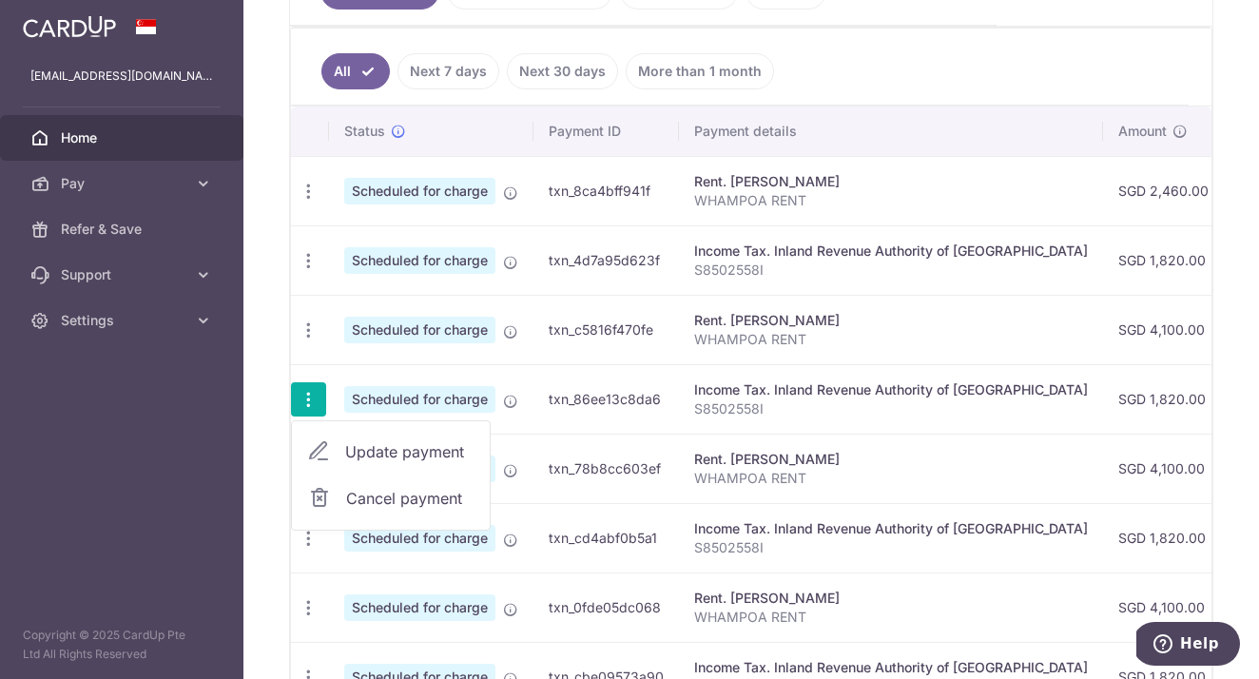
click at [409, 445] on span "Update payment" at bounding box center [409, 451] width 129 height 23
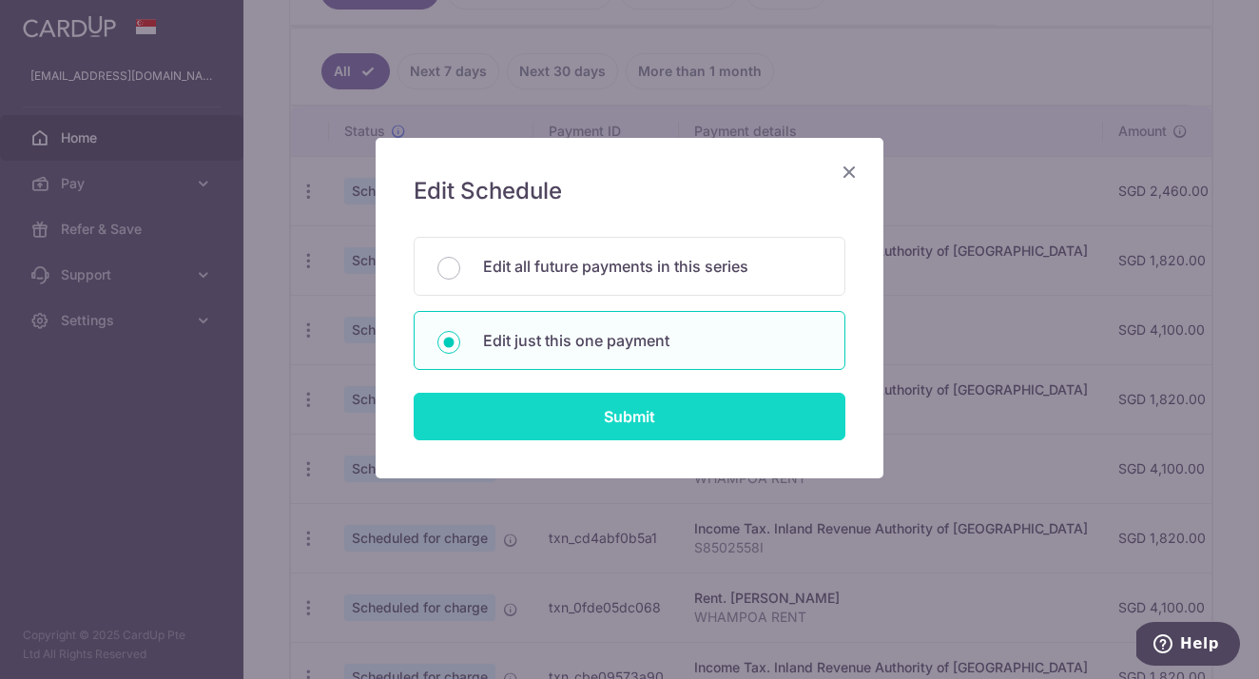
click at [566, 417] on input "Submit" at bounding box center [630, 417] width 432 height 48
radio input "true"
type input "1,820.00"
type input "07/11/2025"
type input "S8502558I"
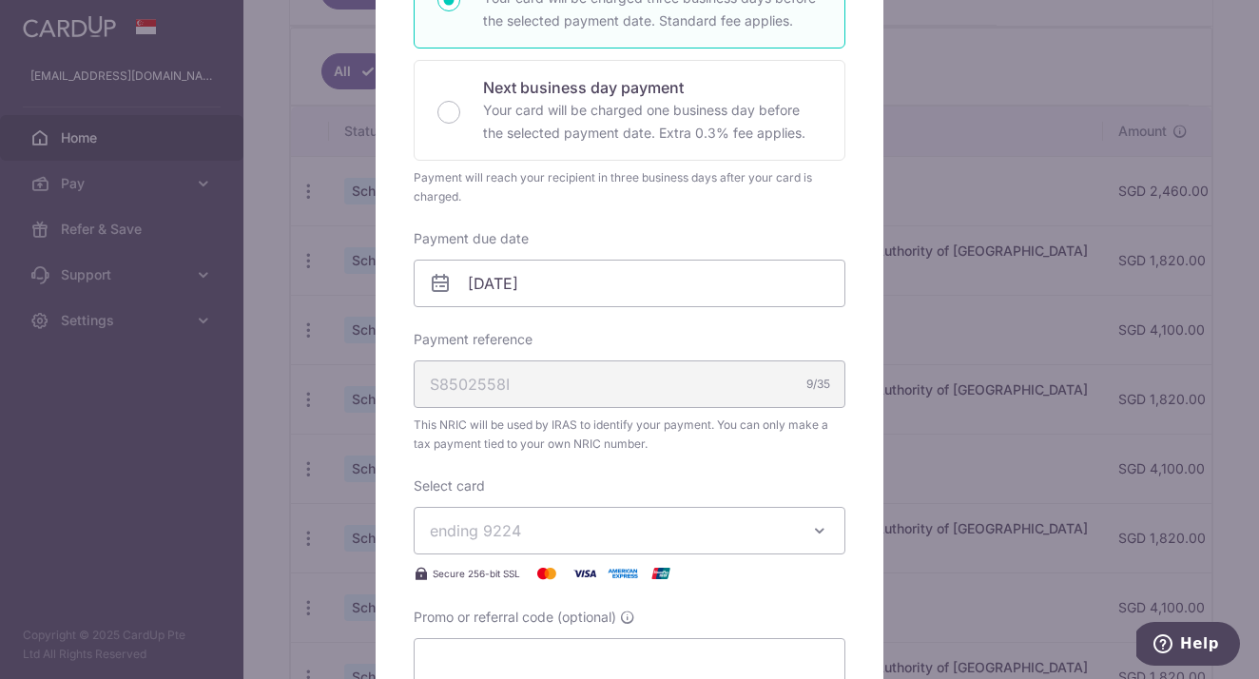
scroll to position [392, 0]
click at [544, 525] on span "ending 9224" at bounding box center [612, 528] width 365 height 23
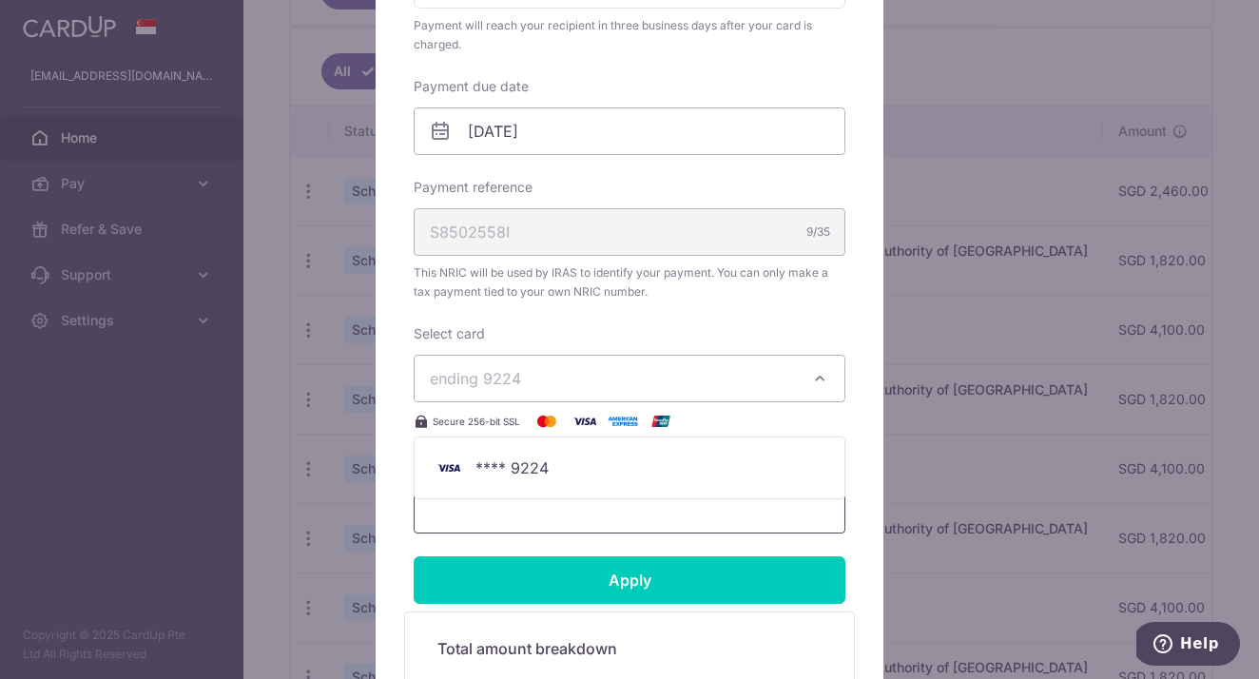
scroll to position [544, 0]
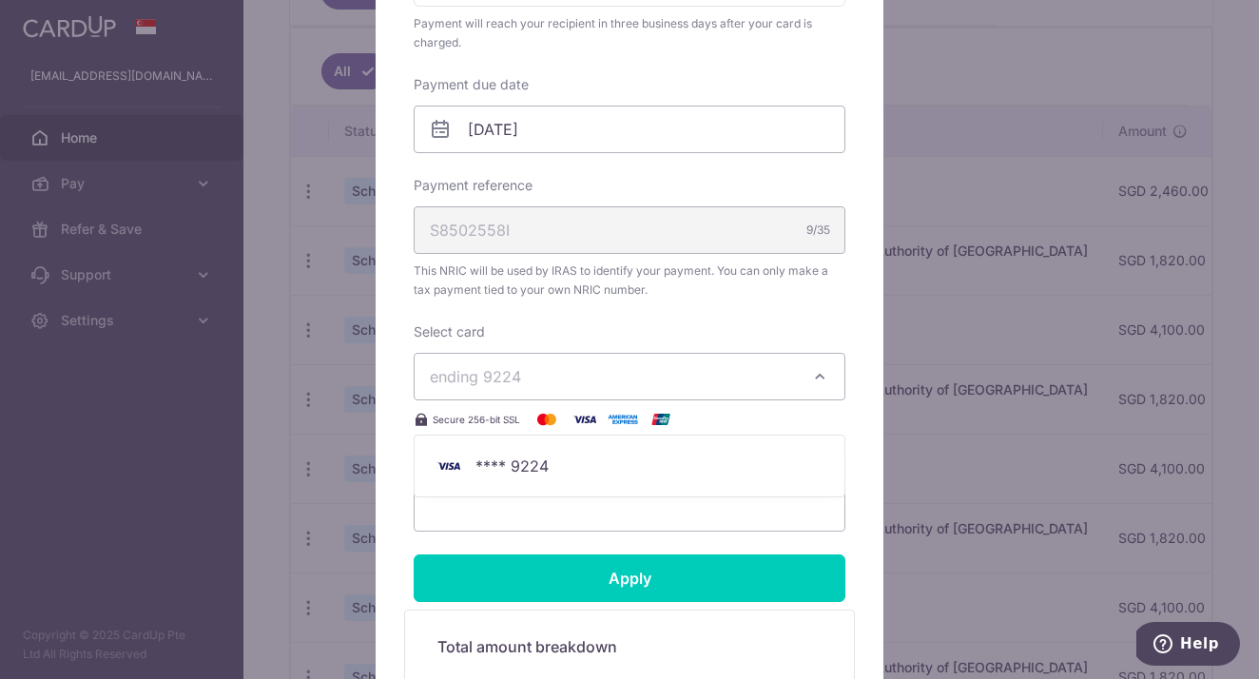
click at [589, 311] on div "Enter payment amount 1,820.00 1820.00 SGD To change the payment amount, please …" at bounding box center [630, 101] width 432 height 862
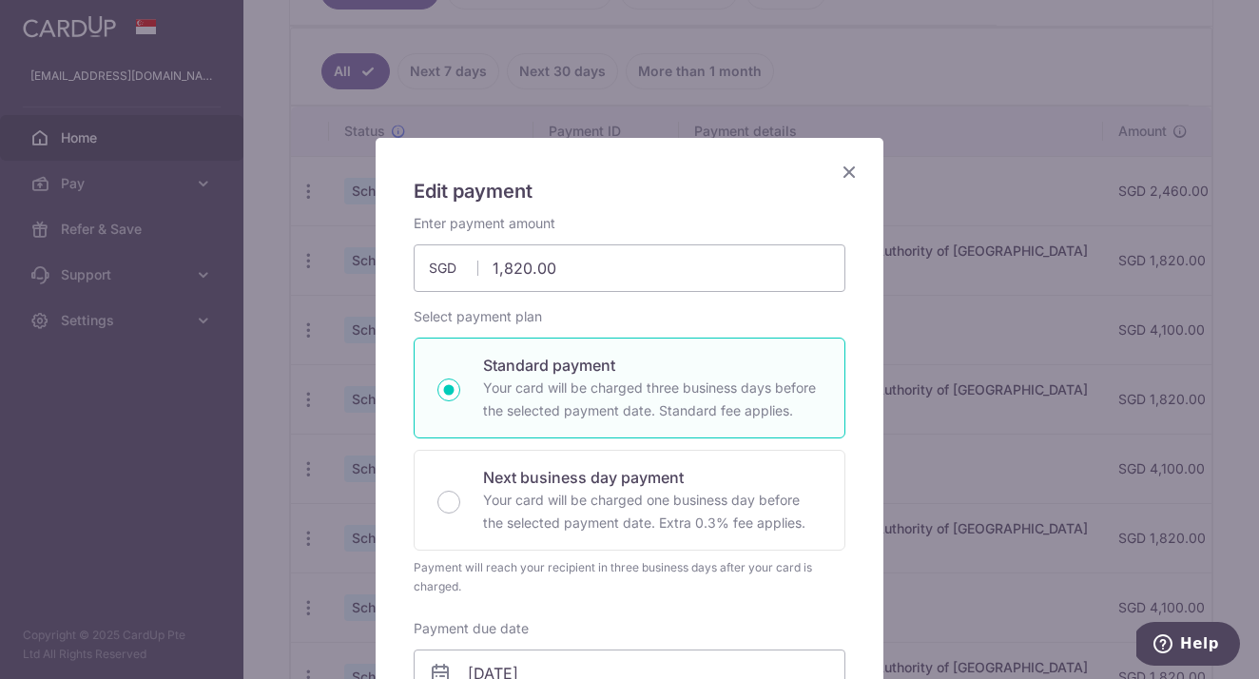
scroll to position [0, 0]
click at [857, 172] on icon "Close" at bounding box center [849, 172] width 23 height 24
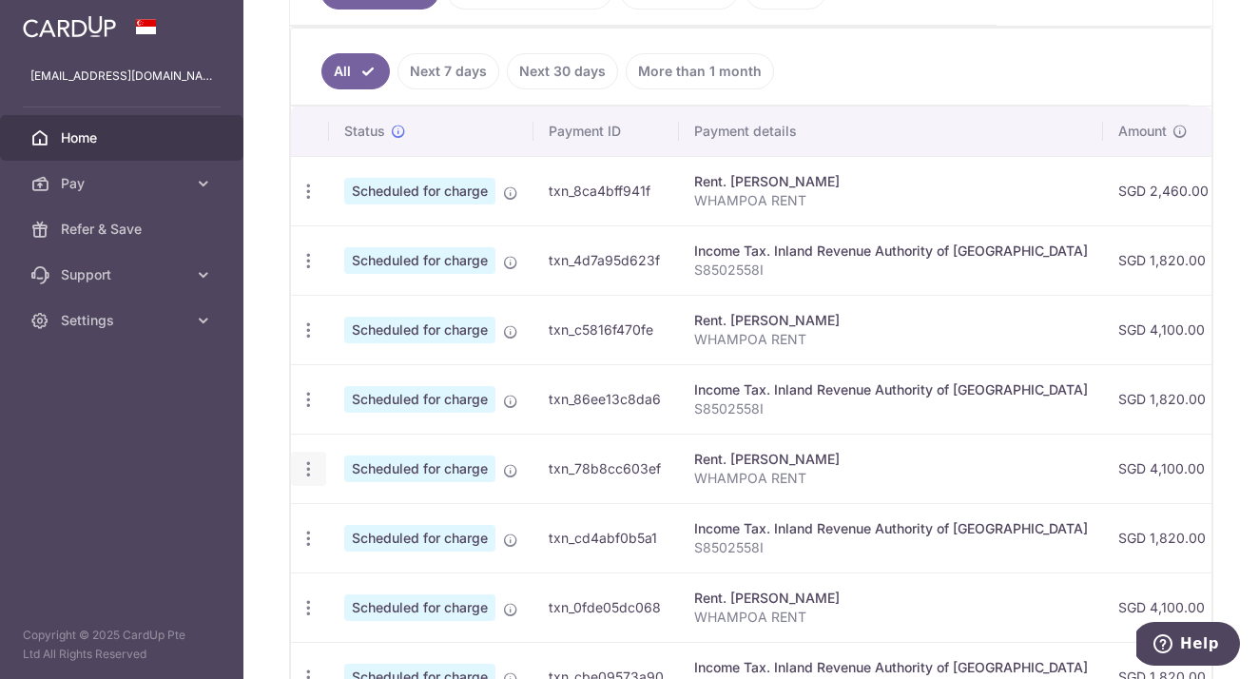
click at [307, 471] on icon "button" at bounding box center [309, 469] width 20 height 20
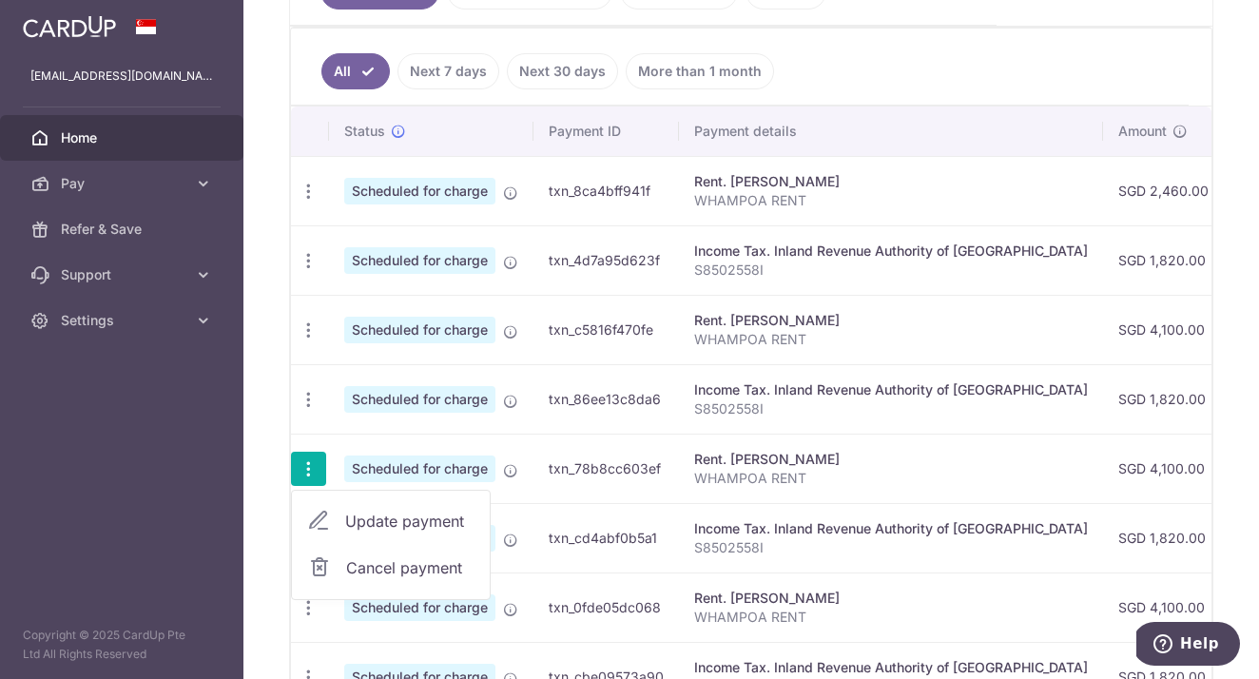
click at [371, 517] on span "Update payment" at bounding box center [409, 521] width 129 height 23
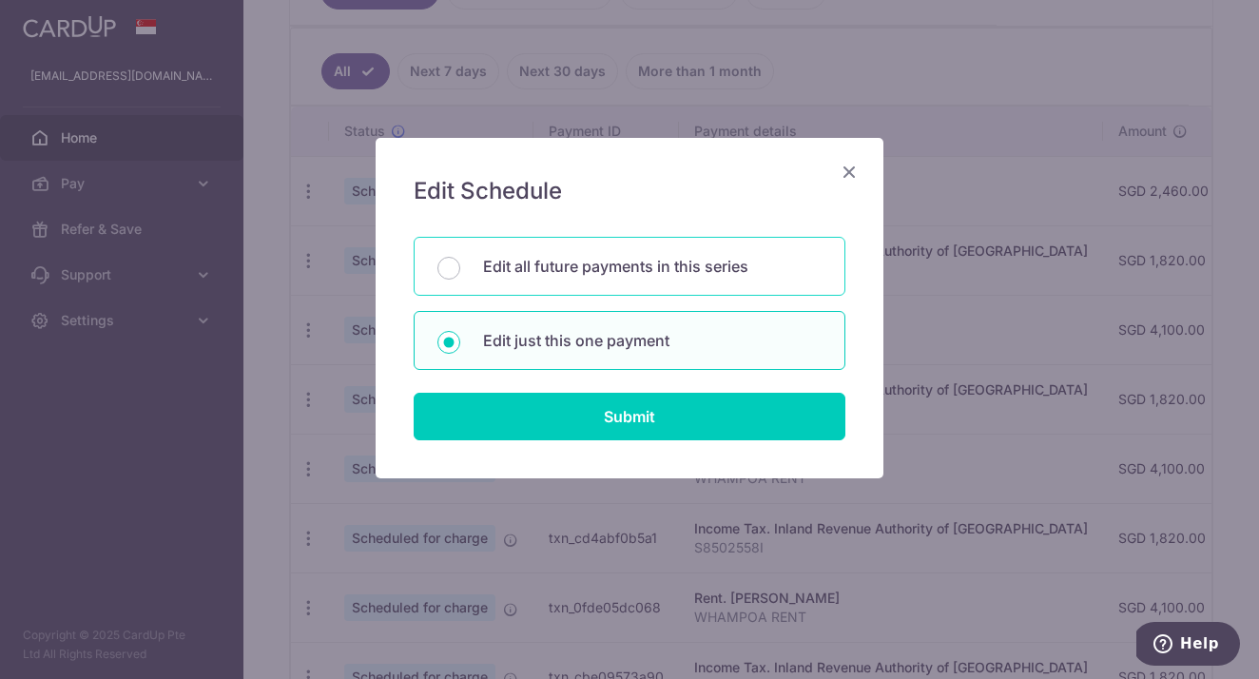
click at [514, 266] on p "Edit all future payments in this series" at bounding box center [652, 266] width 339 height 23
click at [460, 266] on input "Edit all future payments in this series" at bounding box center [448, 268] width 23 height 23
radio input "true"
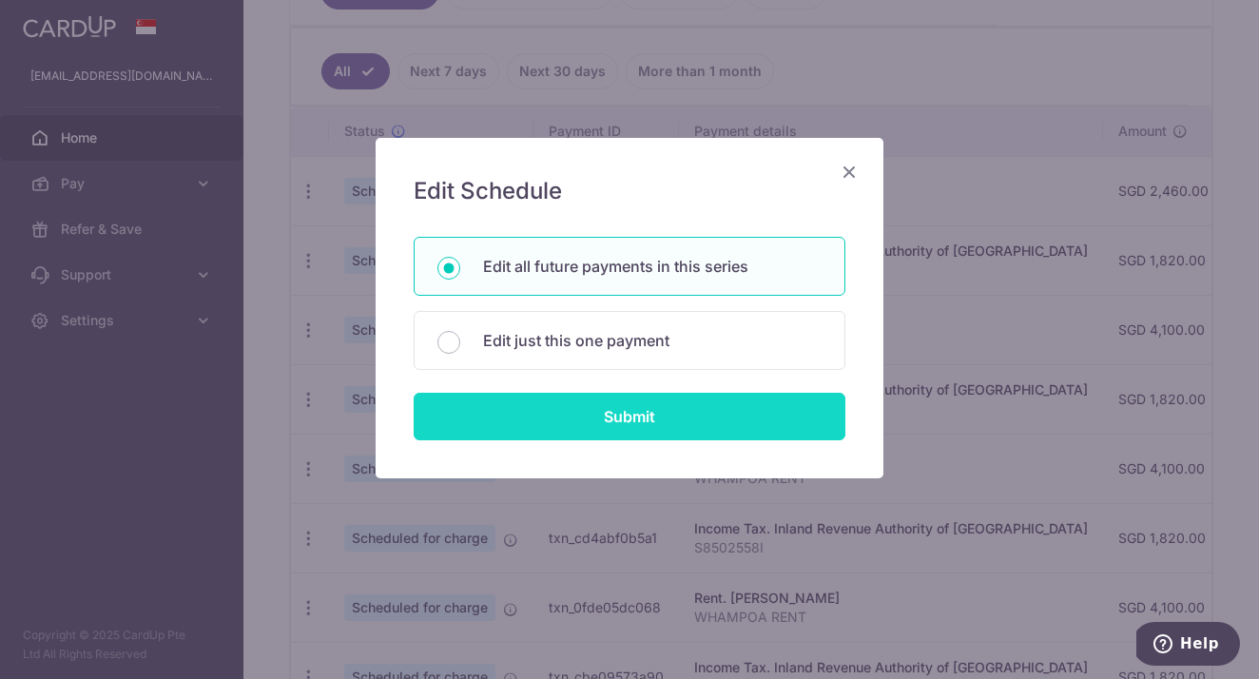
click at [513, 411] on input "Submit" at bounding box center [630, 417] width 432 height 48
type input "4,100.00"
radio input "true"
type input "WHAMPOA RENT"
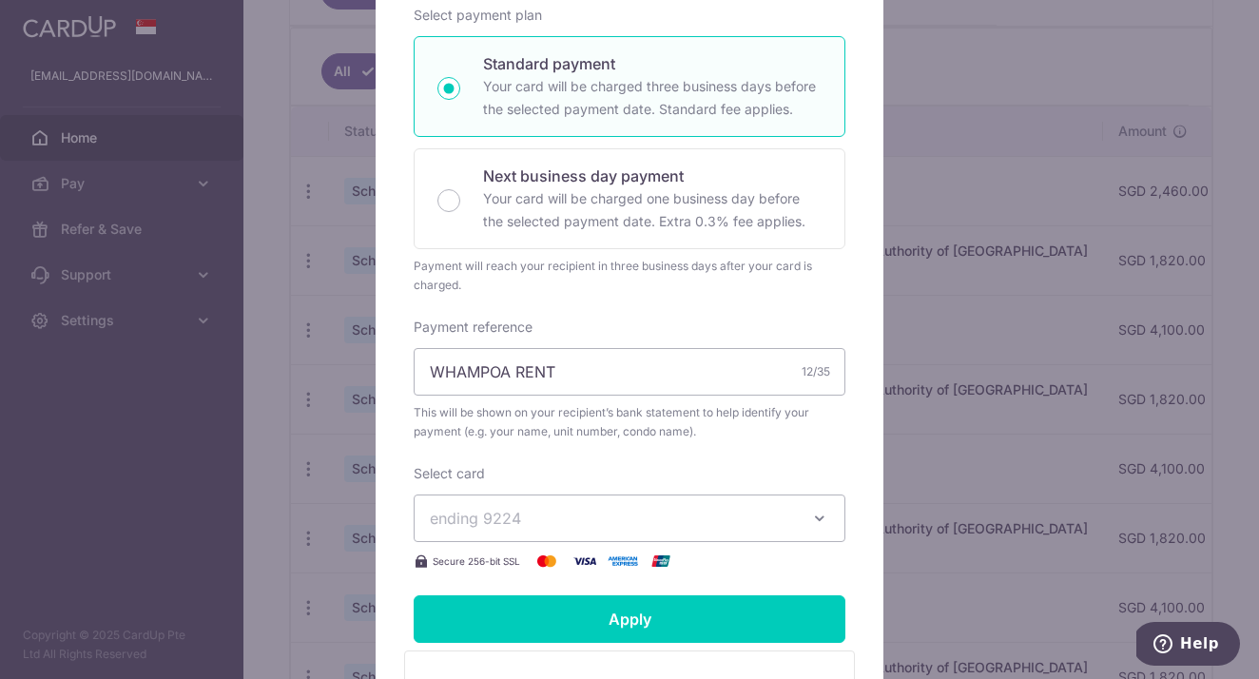
scroll to position [364, 0]
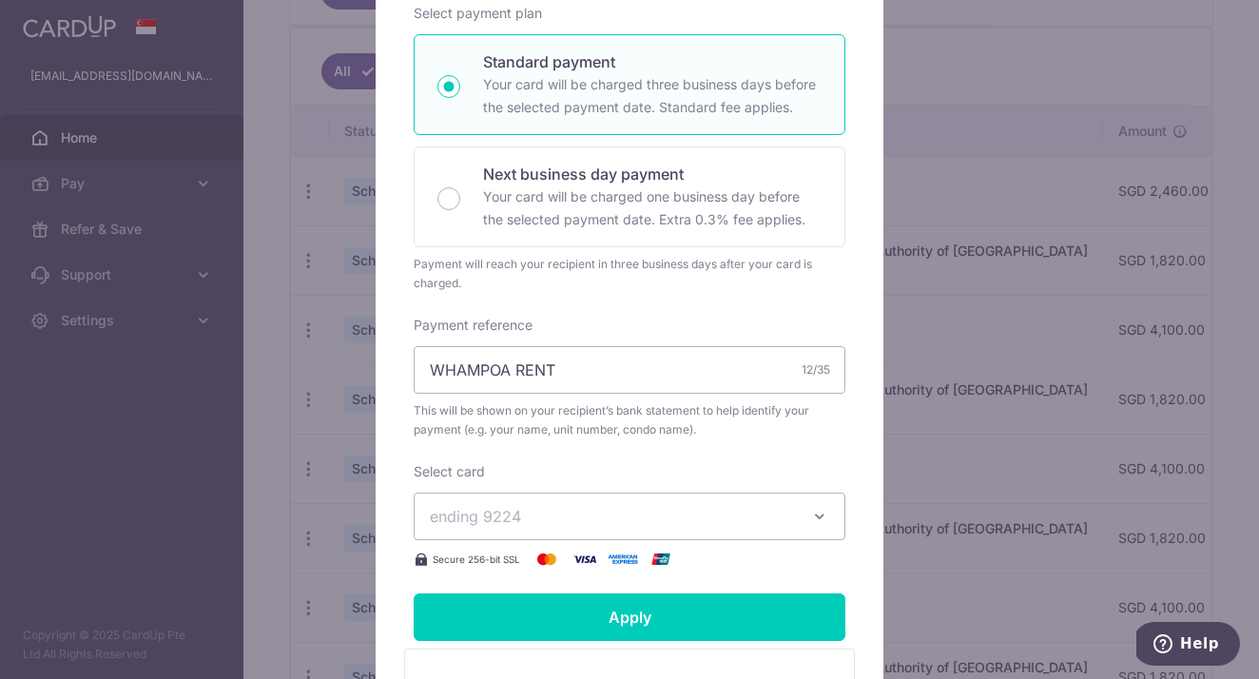
click at [495, 526] on span "ending 9224" at bounding box center [475, 516] width 91 height 19
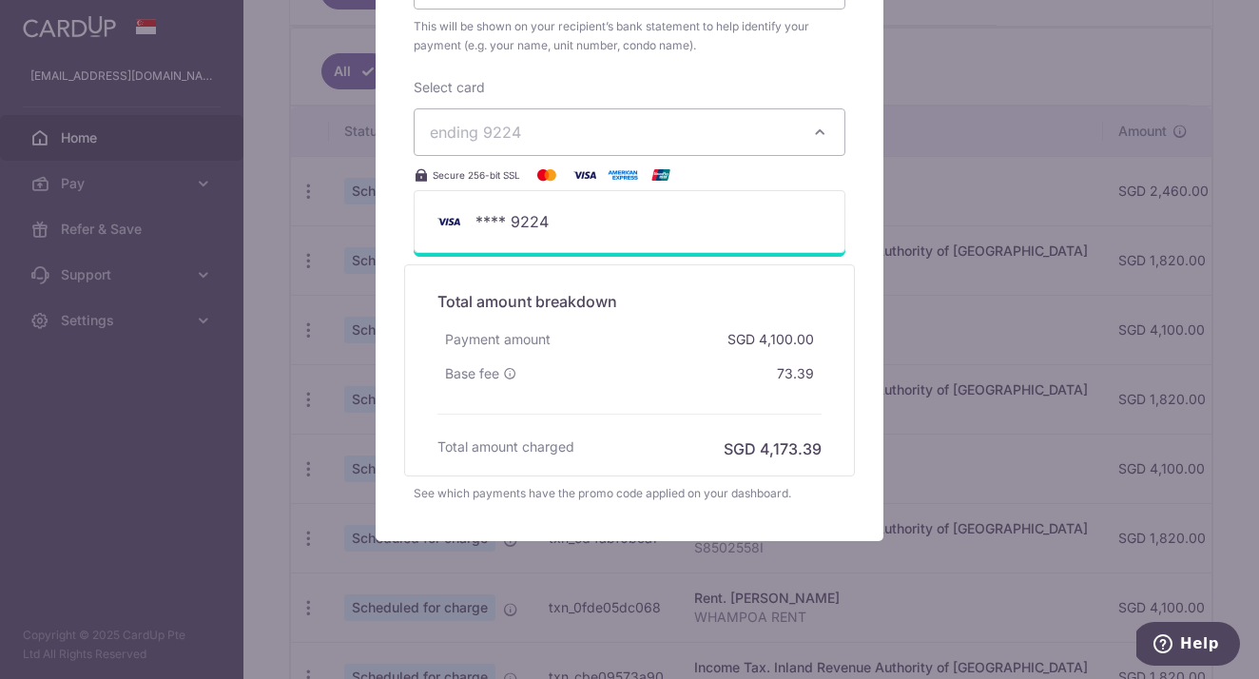
scroll to position [767, 0]
click at [957, 147] on div "Edit payment By clicking apply, you will make changes to all 9 payments to HUBE…" at bounding box center [629, 339] width 1259 height 679
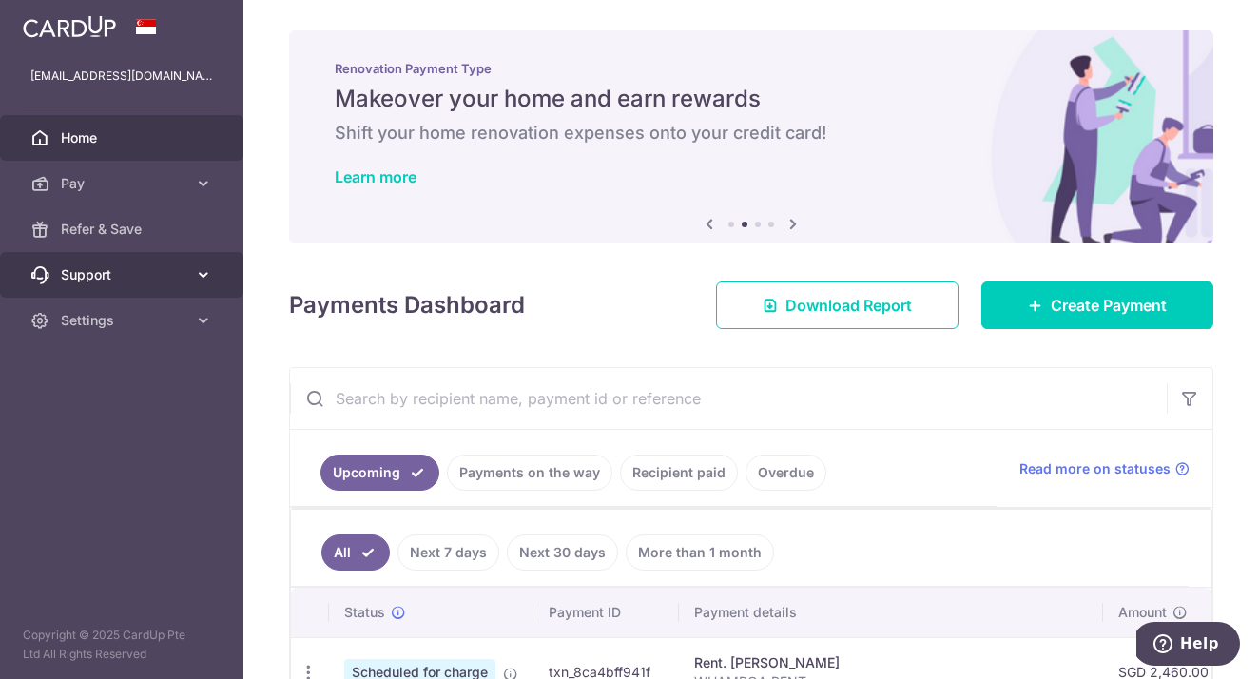
scroll to position [0, 0]
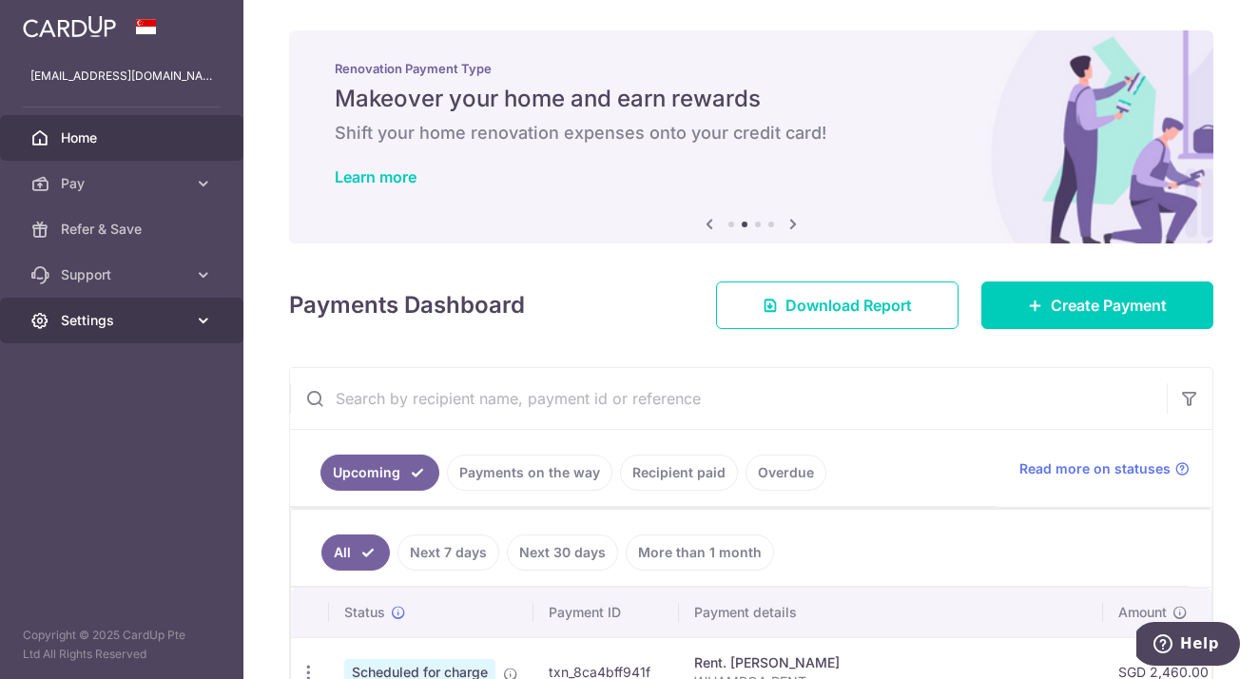
click at [201, 325] on icon at bounding box center [203, 320] width 19 height 19
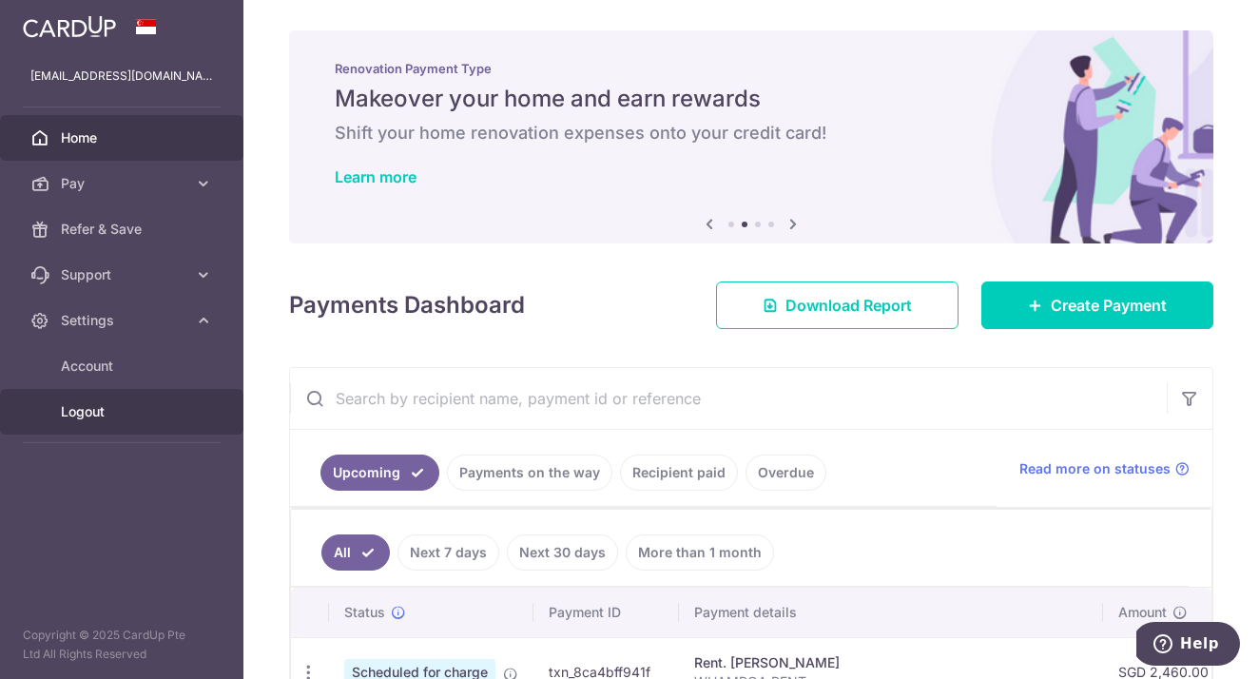
click at [104, 413] on span "Logout" at bounding box center [124, 411] width 126 height 19
